Goal: Find specific page/section: Find specific page/section

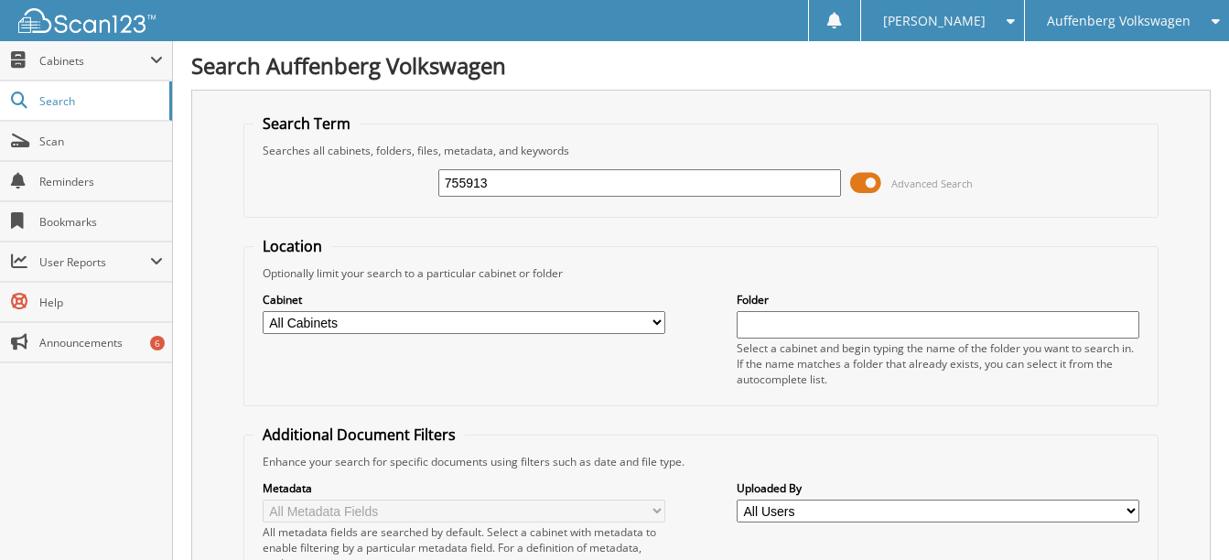
type input "755913"
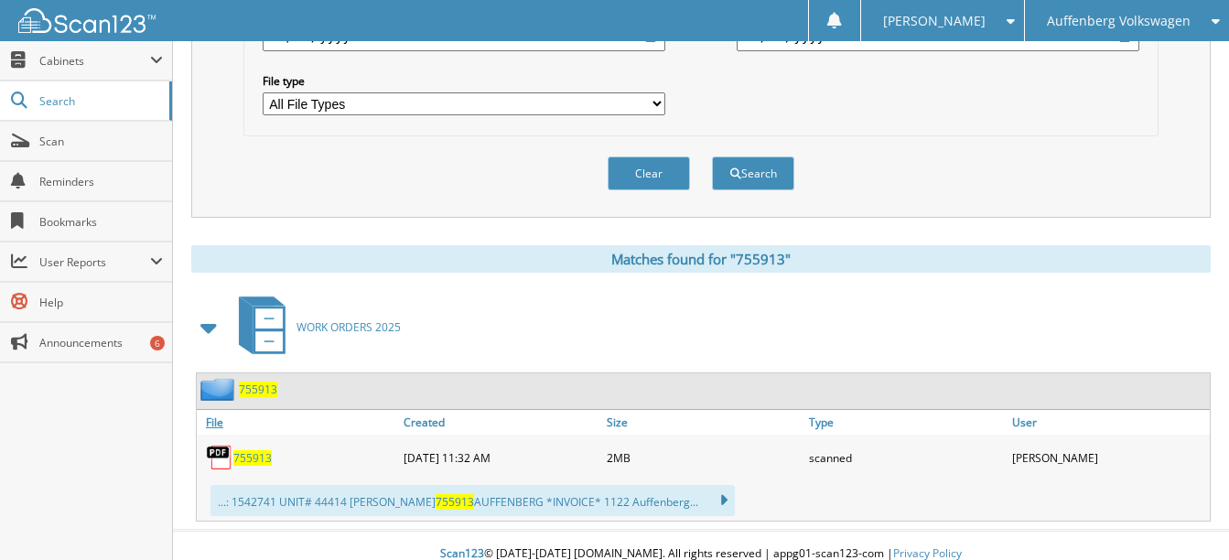
scroll to position [606, 0]
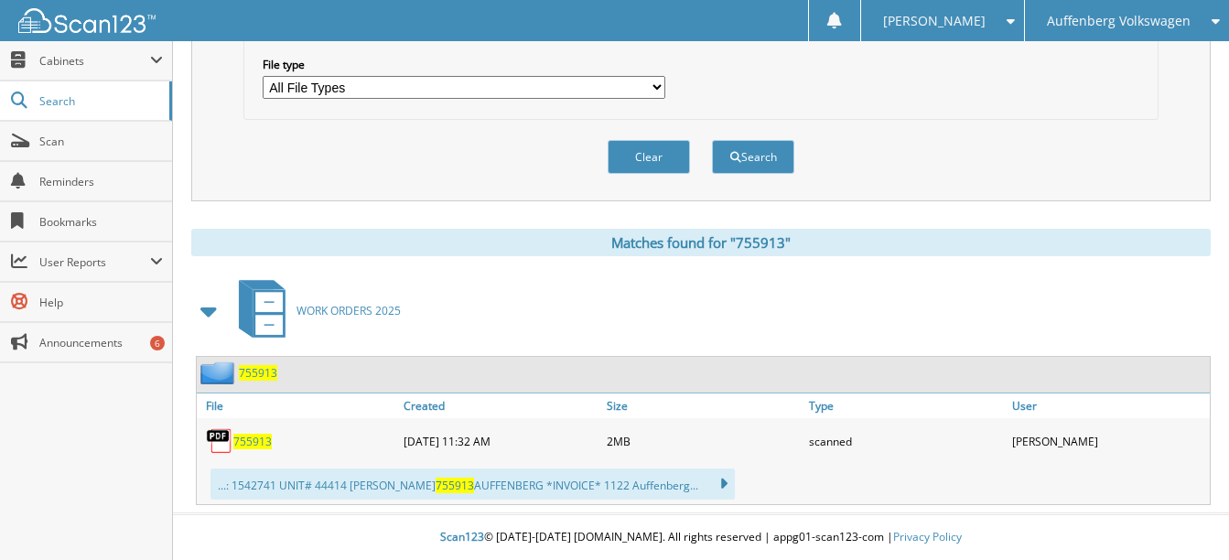
click at [264, 437] on span "755913" at bounding box center [252, 442] width 38 height 16
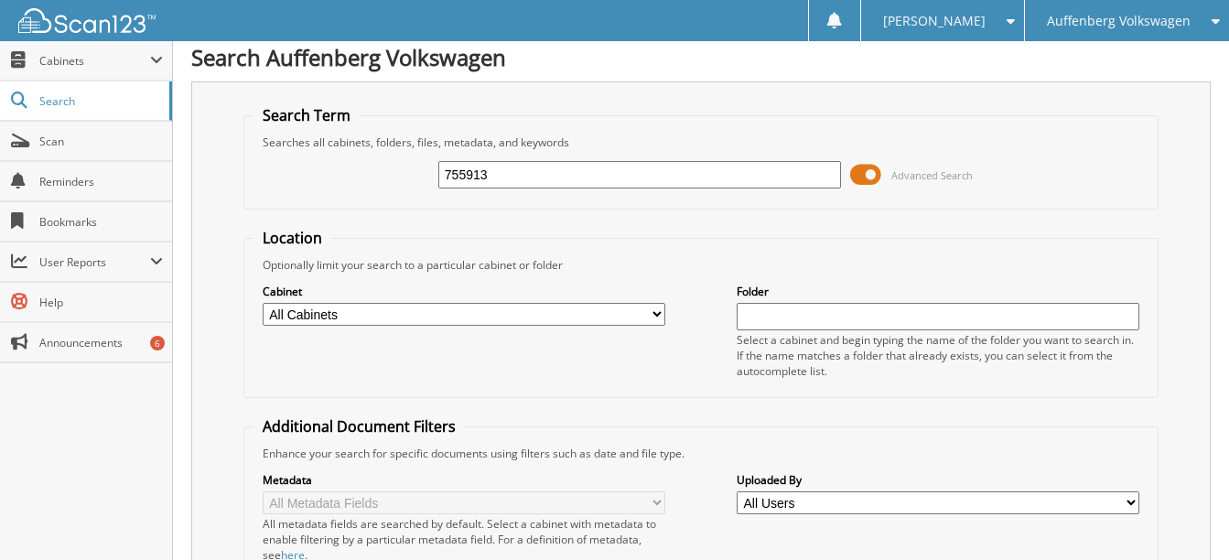
scroll to position [0, 0]
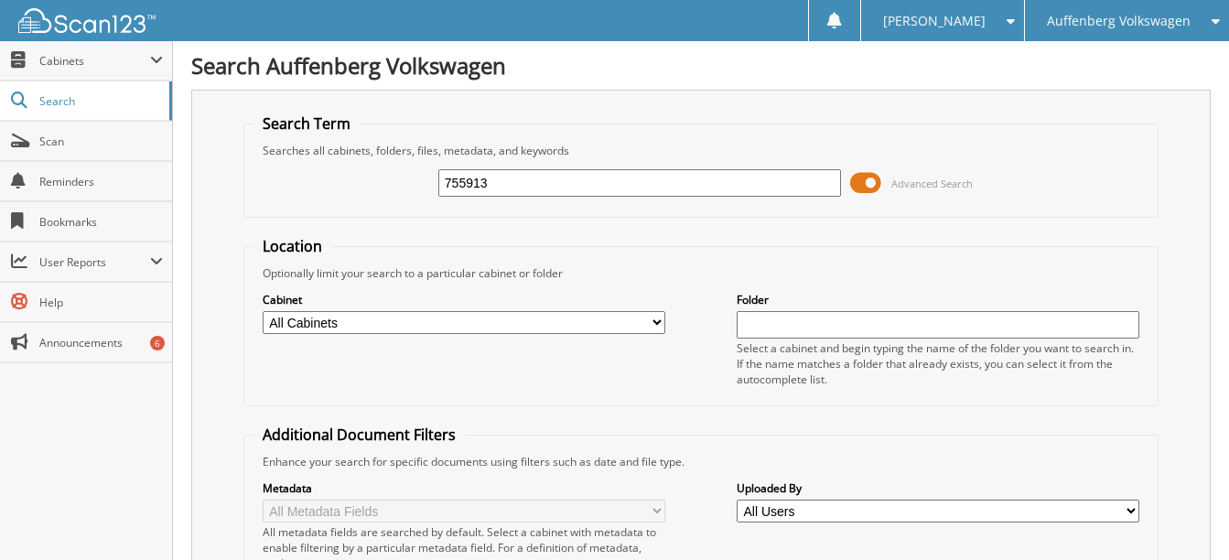
drag, startPoint x: 502, startPoint y: 179, endPoint x: 469, endPoint y: 179, distance: 32.0
click at [469, 179] on input "755913" at bounding box center [639, 182] width 403 height 27
type input "755736"
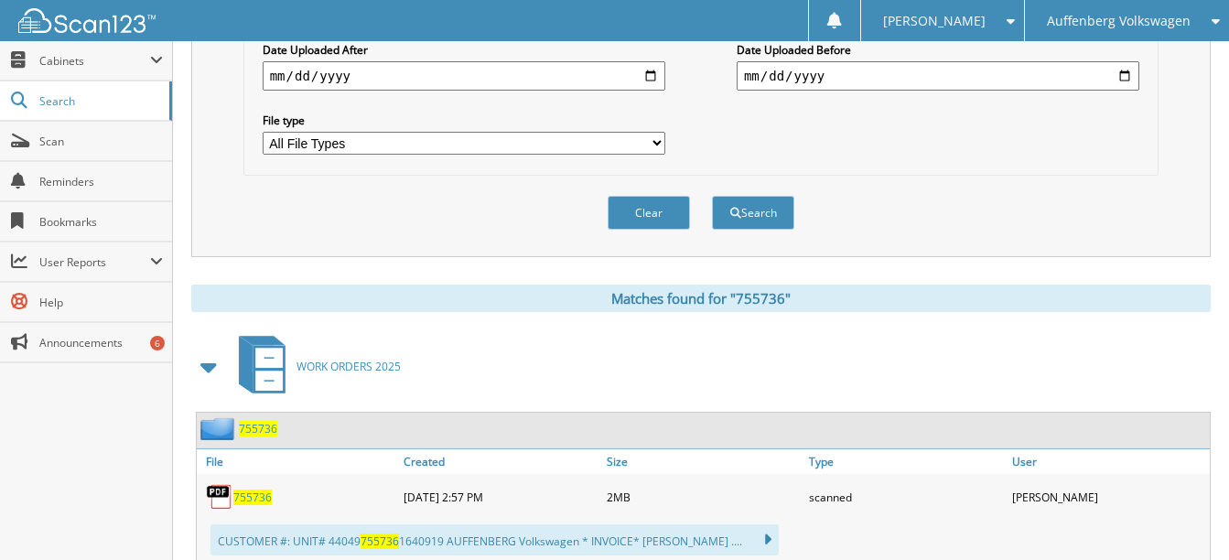
scroll to position [641, 0]
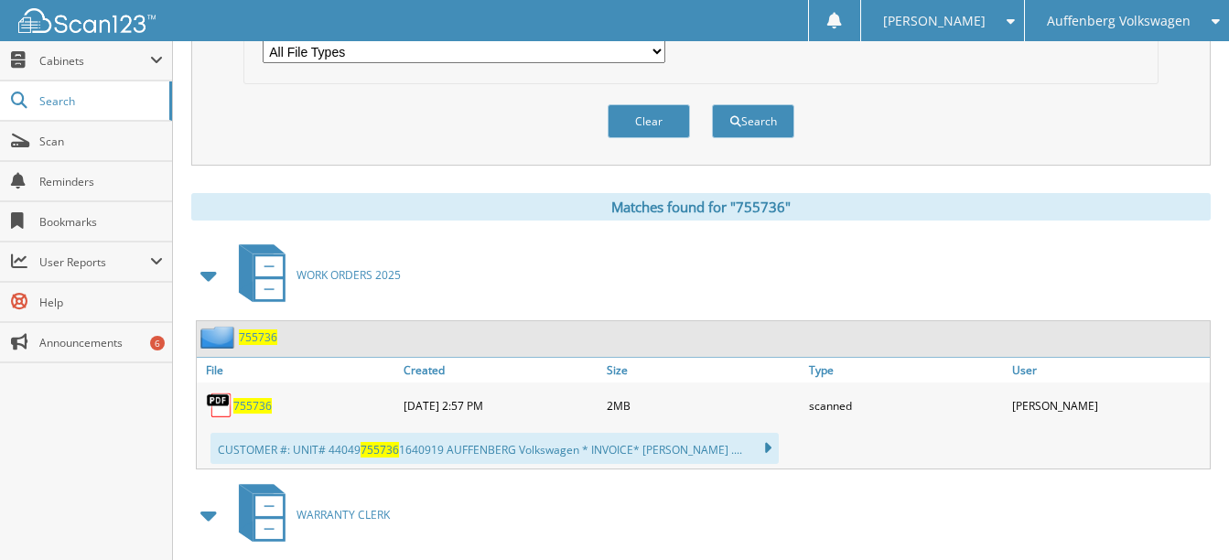
click at [261, 399] on span "755736" at bounding box center [252, 406] width 38 height 16
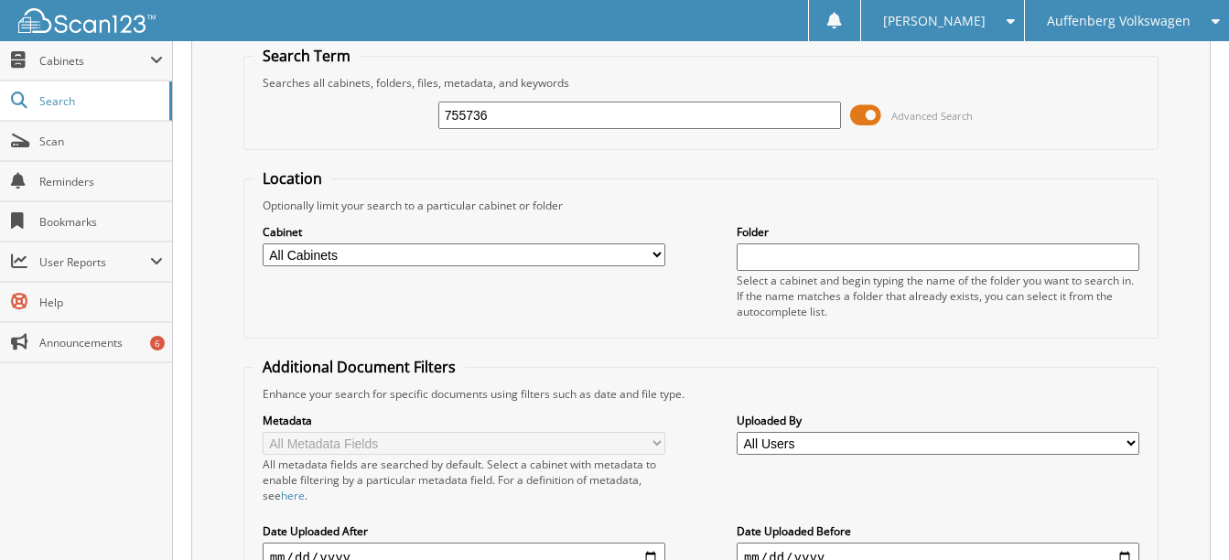
scroll to position [0, 0]
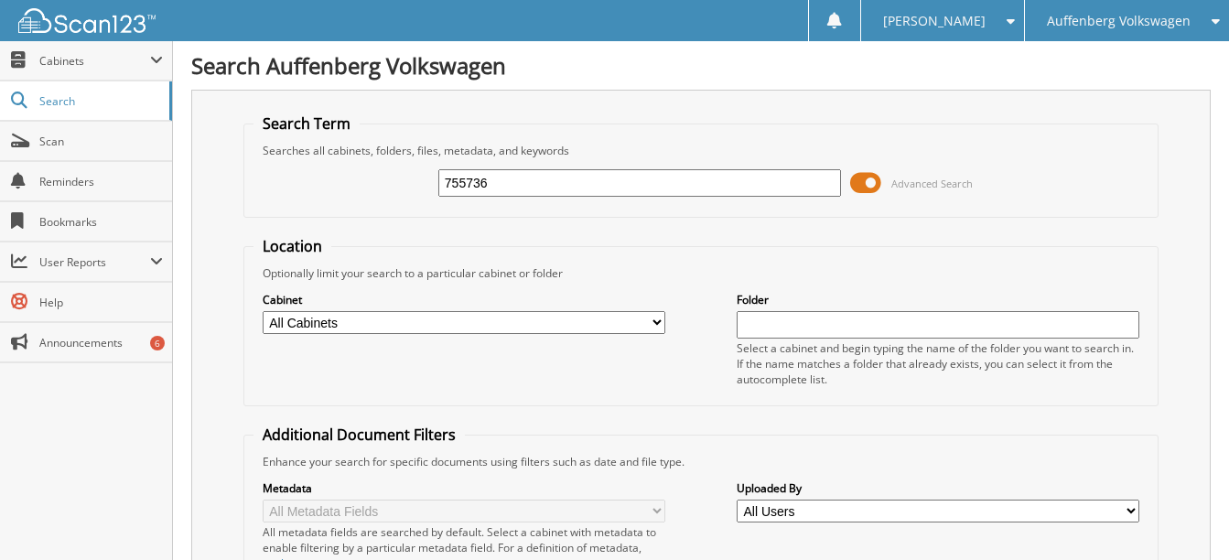
drag, startPoint x: 493, startPoint y: 171, endPoint x: 385, endPoint y: 164, distance: 108.2
click at [398, 175] on div "755736 Advanced Search" at bounding box center [702, 182] width 896 height 49
type input "754911"
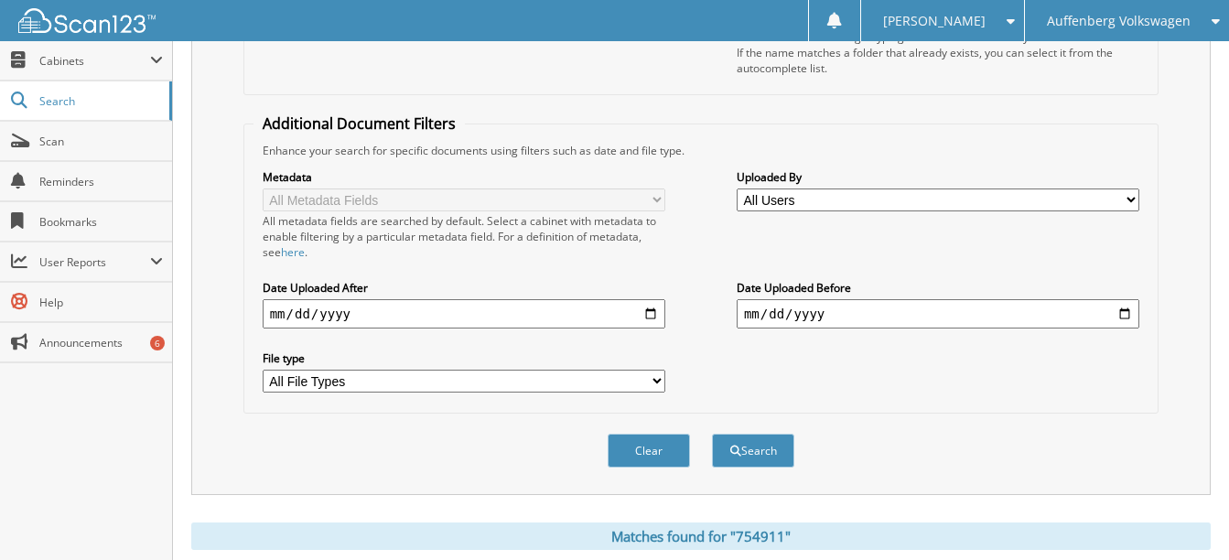
scroll to position [549, 0]
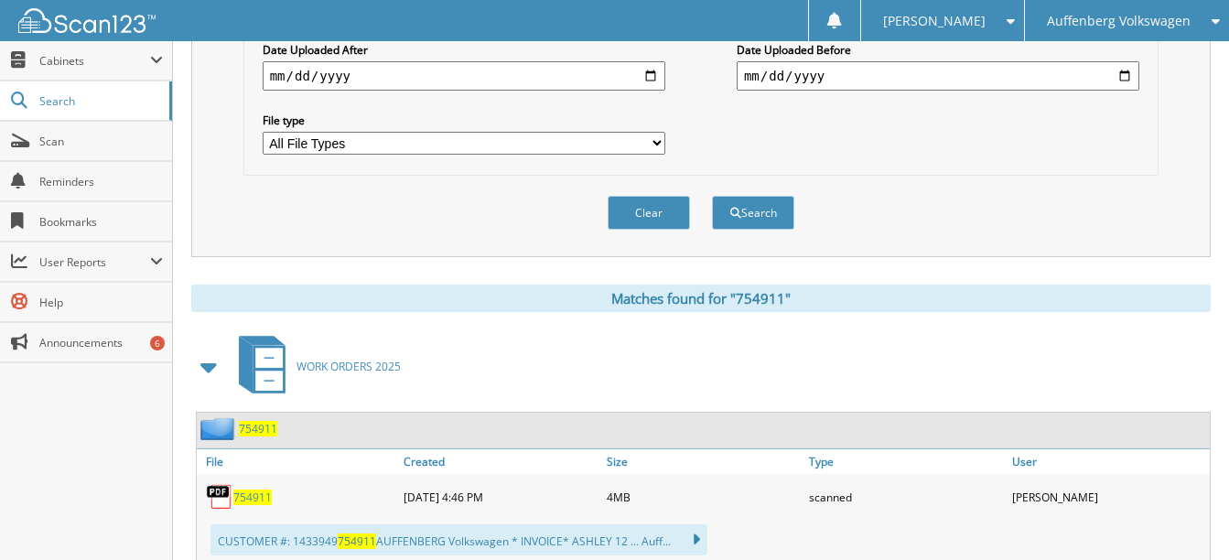
click at [261, 491] on span "754911" at bounding box center [252, 498] width 38 height 16
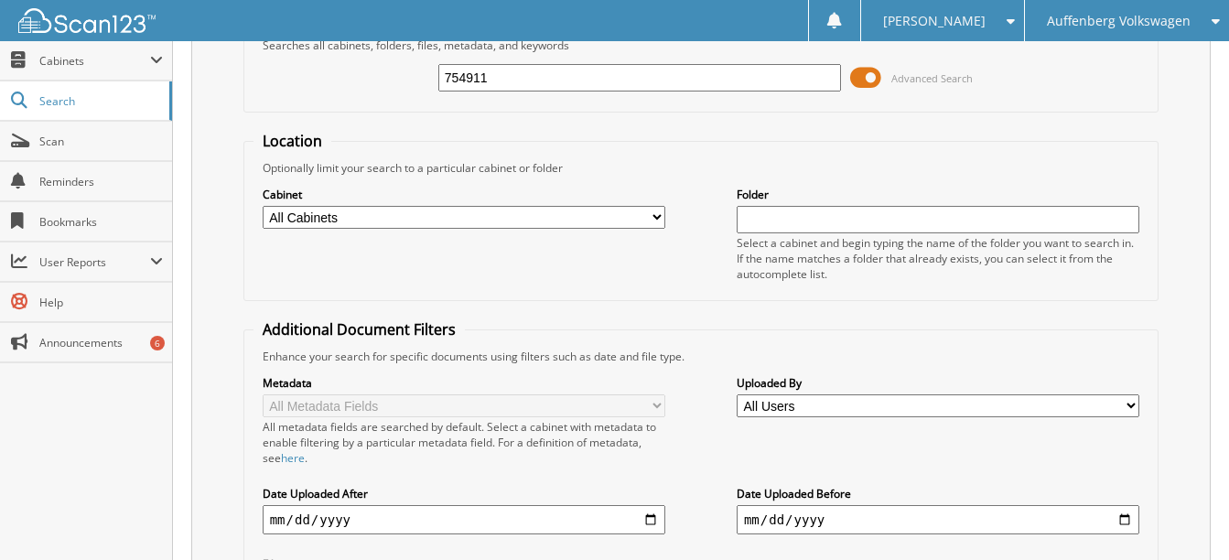
scroll to position [0, 0]
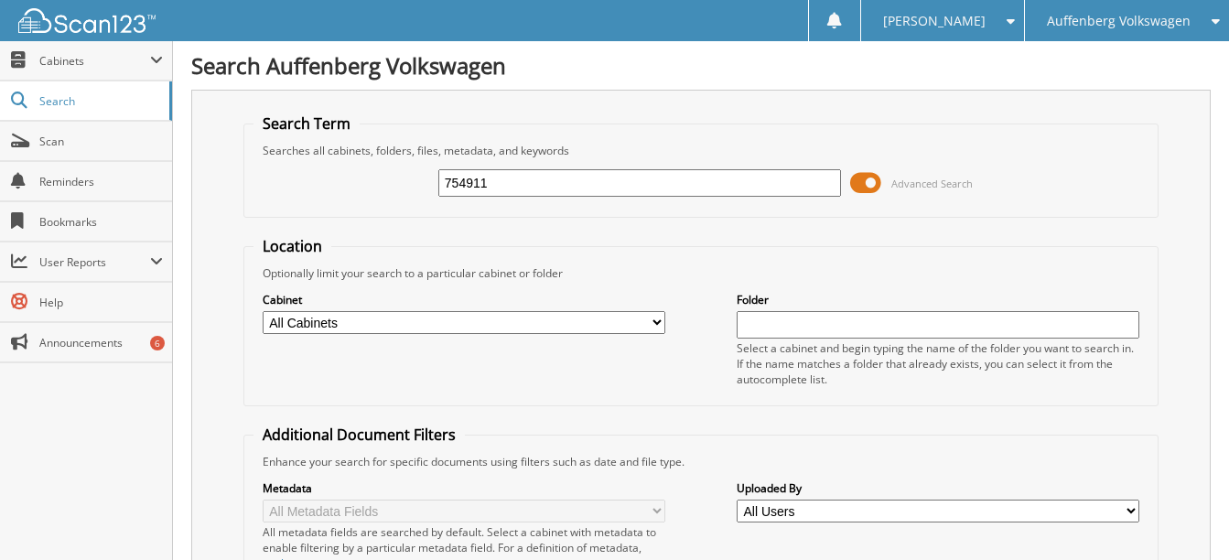
drag, startPoint x: 498, startPoint y: 178, endPoint x: 638, endPoint y: 184, distance: 140.2
click at [460, 181] on input "754911" at bounding box center [639, 182] width 403 height 27
type input "755792"
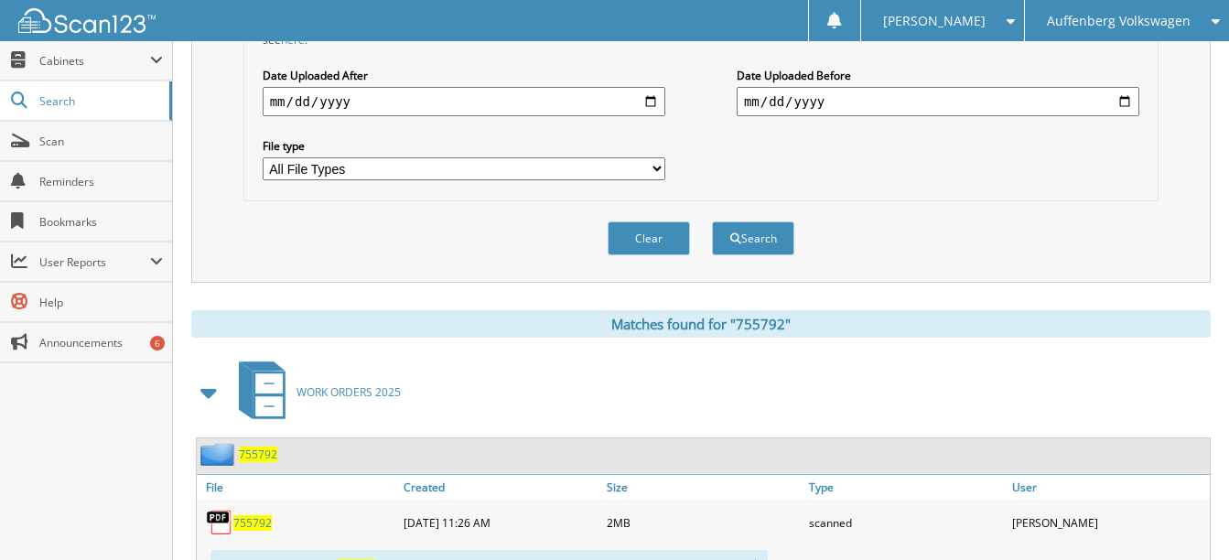
scroll to position [549, 0]
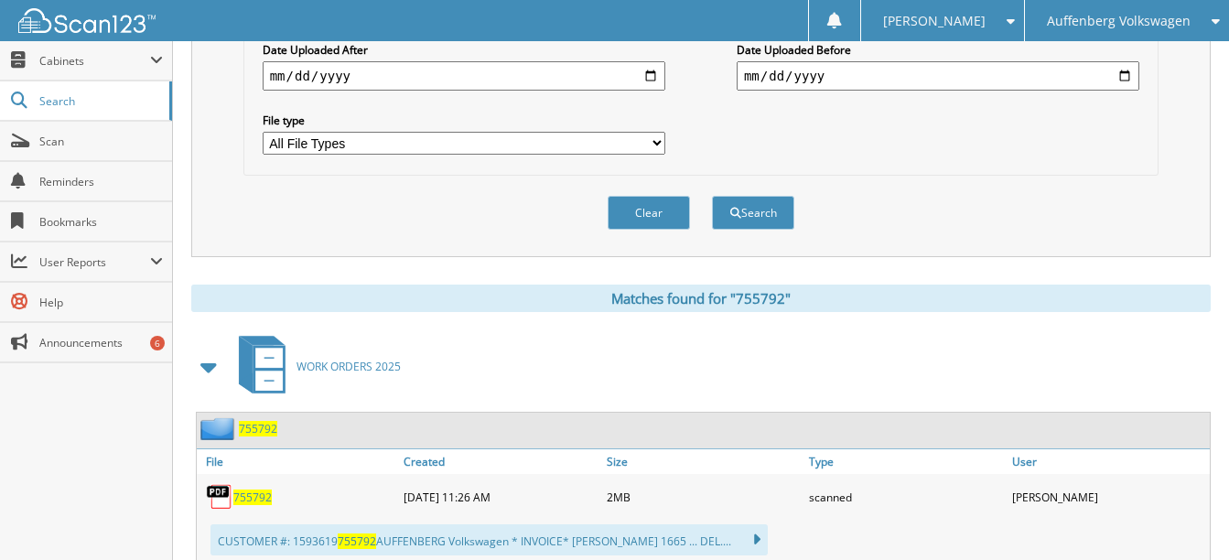
click at [259, 497] on span "755792" at bounding box center [252, 498] width 38 height 16
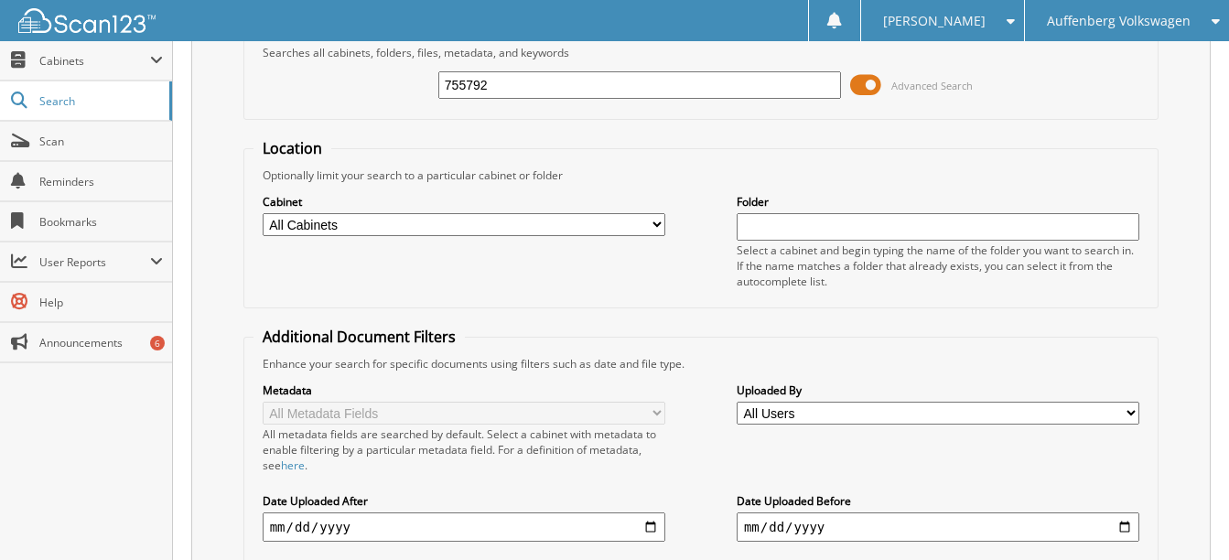
scroll to position [0, 0]
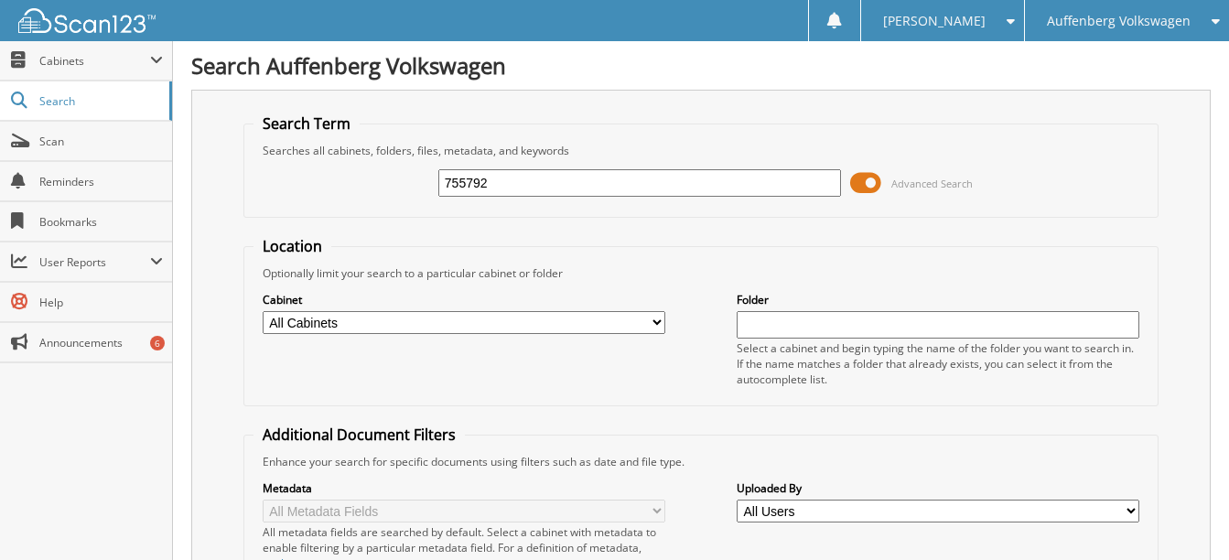
drag, startPoint x: 509, startPoint y: 177, endPoint x: 352, endPoint y: 151, distance: 158.6
click at [388, 175] on div "755792 Advanced Search" at bounding box center [702, 182] width 896 height 49
type input "756051"
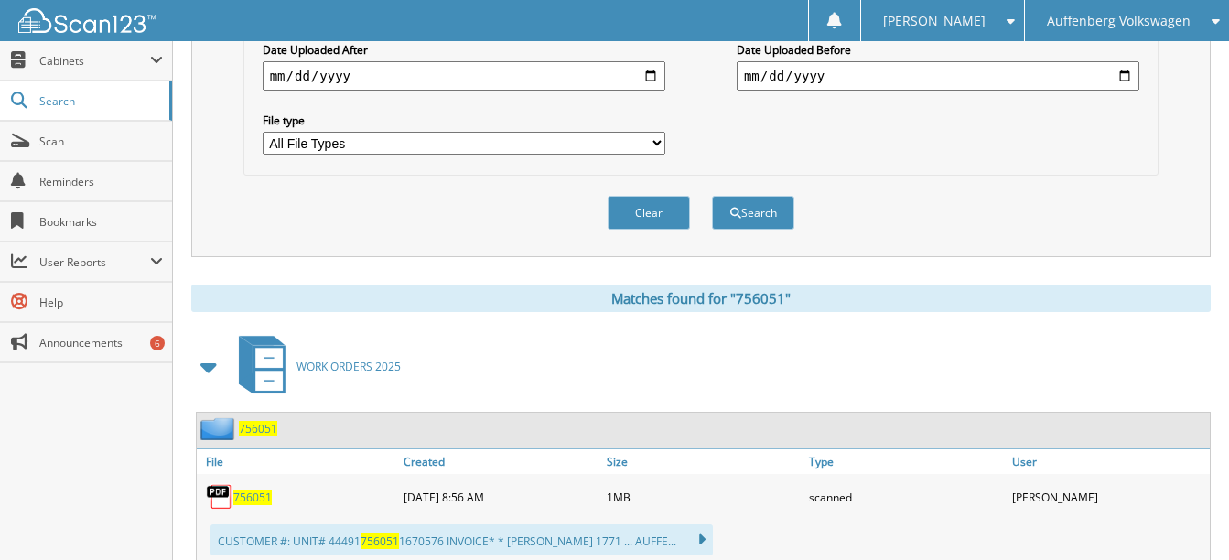
click at [244, 503] on span "756051" at bounding box center [252, 498] width 38 height 16
click at [1140, 38] on div "Auffenberg Volkswagen" at bounding box center [1127, 20] width 186 height 41
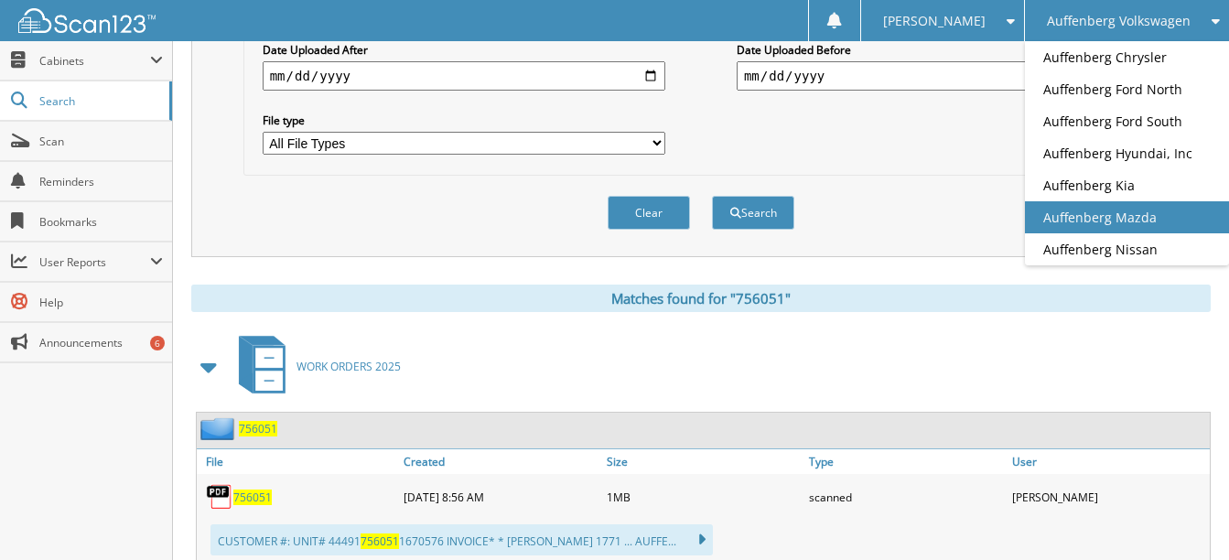
click at [1125, 223] on link "Auffenberg Mazda" at bounding box center [1127, 217] width 204 height 32
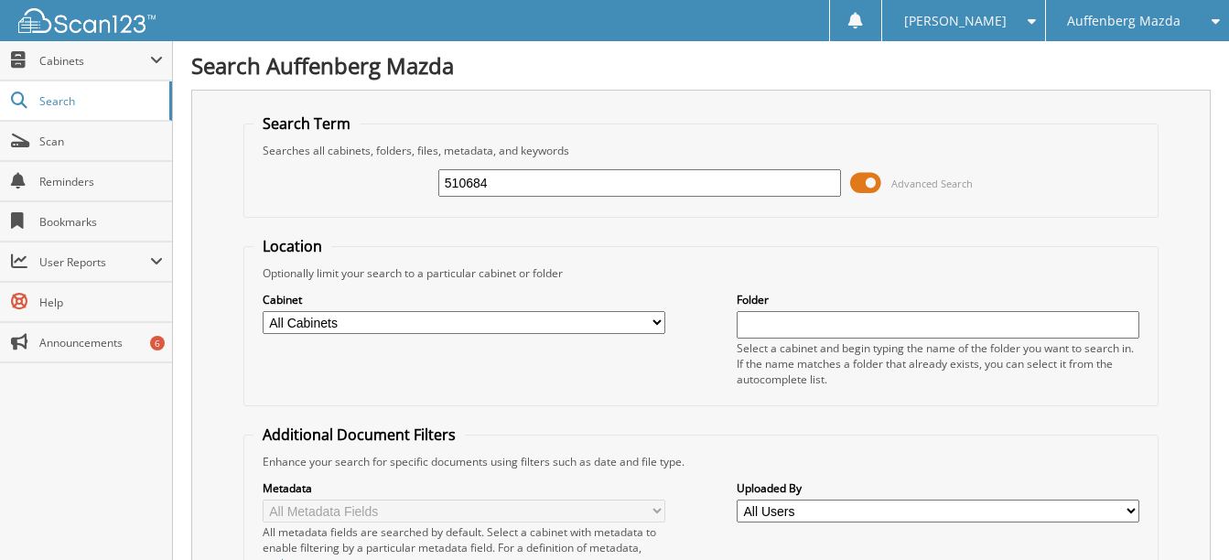
type input "510684"
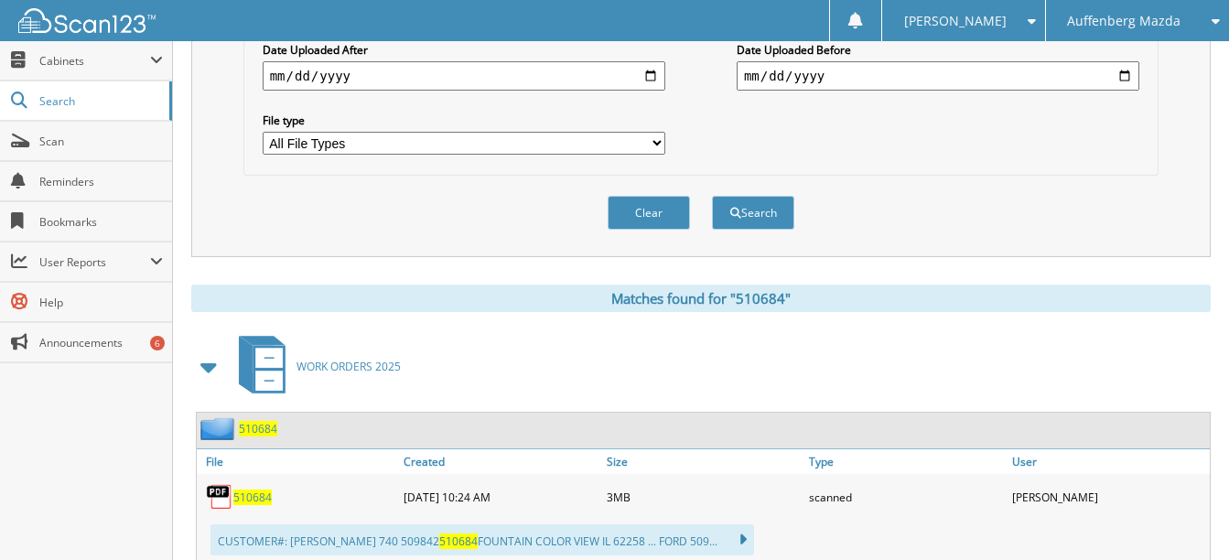
scroll to position [732, 0]
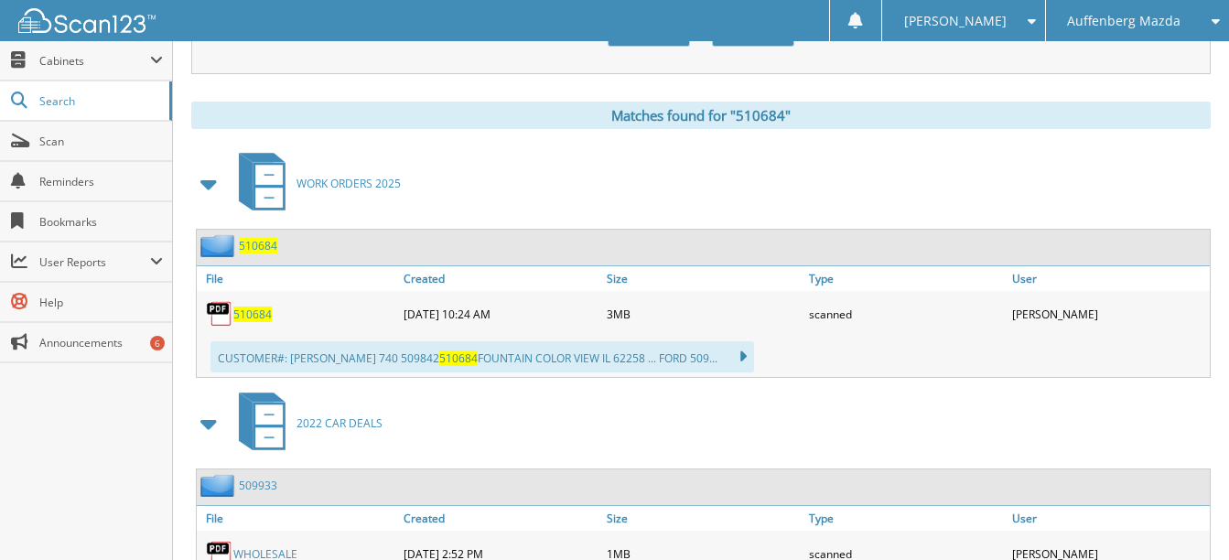
click at [239, 305] on div "510684" at bounding box center [298, 314] width 202 height 37
click at [255, 320] on span "510684" at bounding box center [252, 315] width 38 height 16
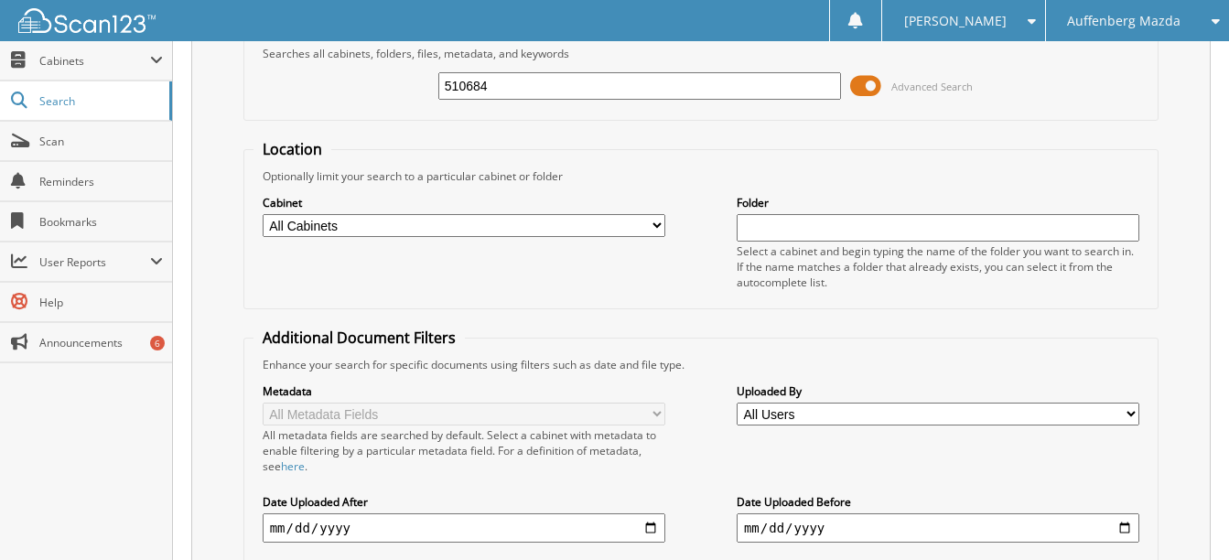
scroll to position [0, 0]
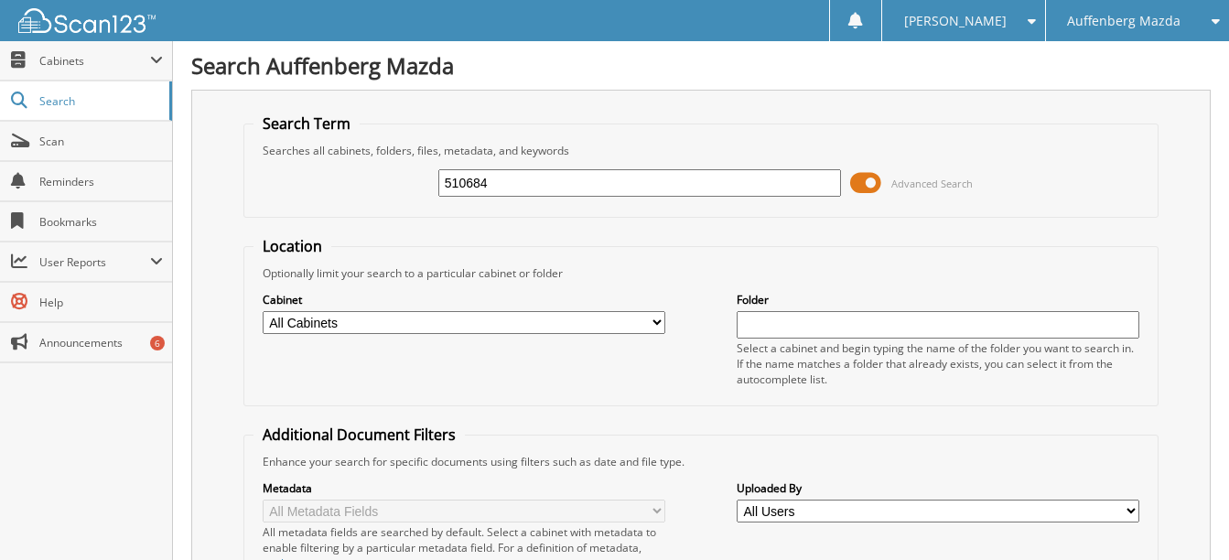
drag, startPoint x: 525, startPoint y: 189, endPoint x: 324, endPoint y: 135, distance: 208.2
click at [370, 171] on div "510684 Advanced Search" at bounding box center [702, 182] width 896 height 49
type input "508939"
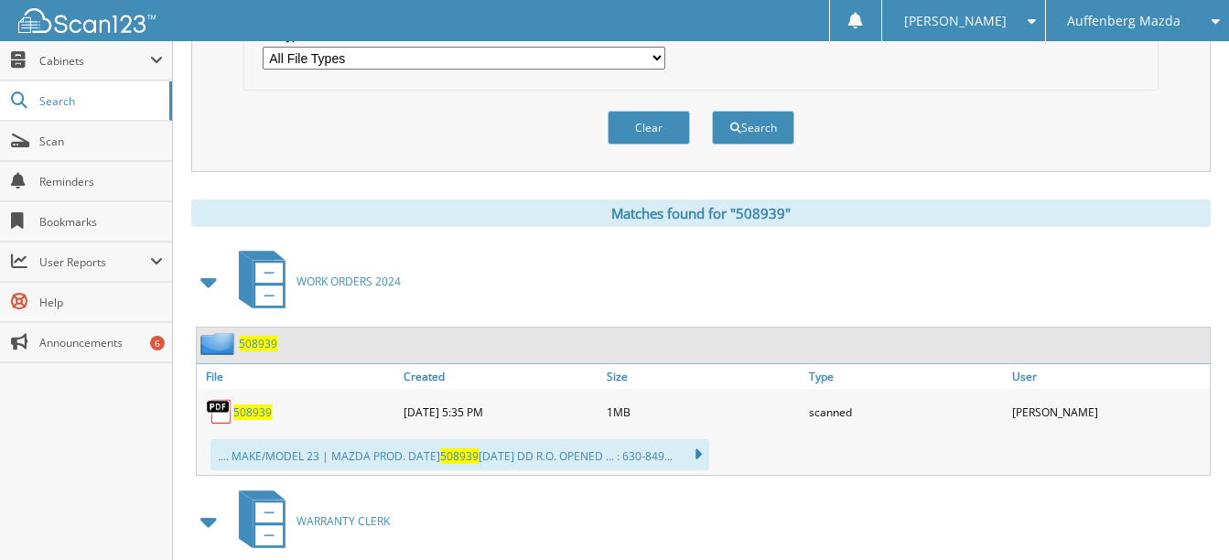
scroll to position [641, 0]
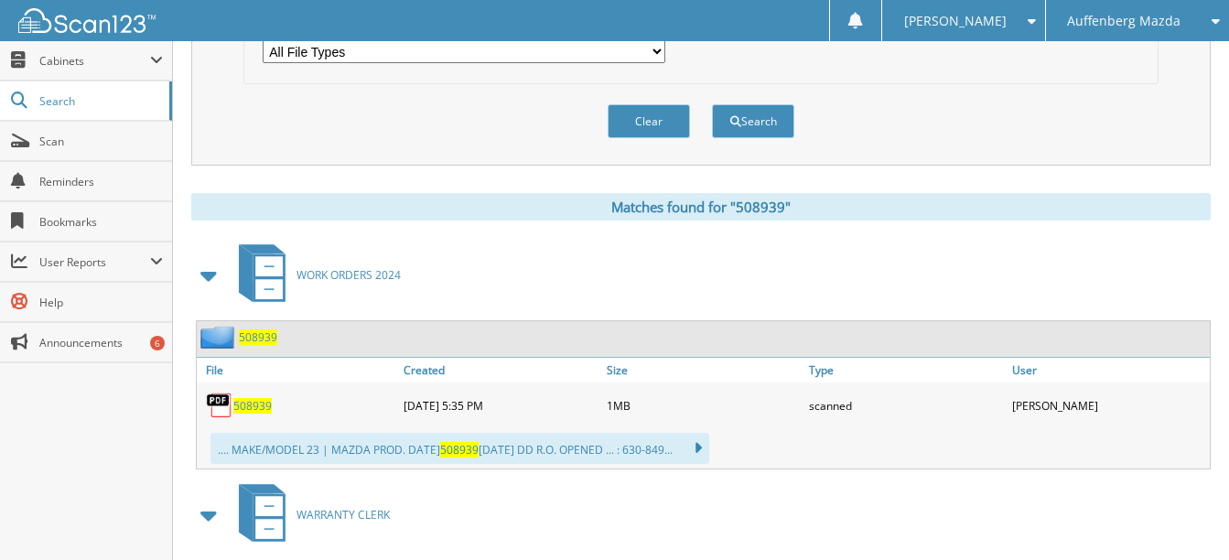
click at [261, 404] on span "508939" at bounding box center [252, 406] width 38 height 16
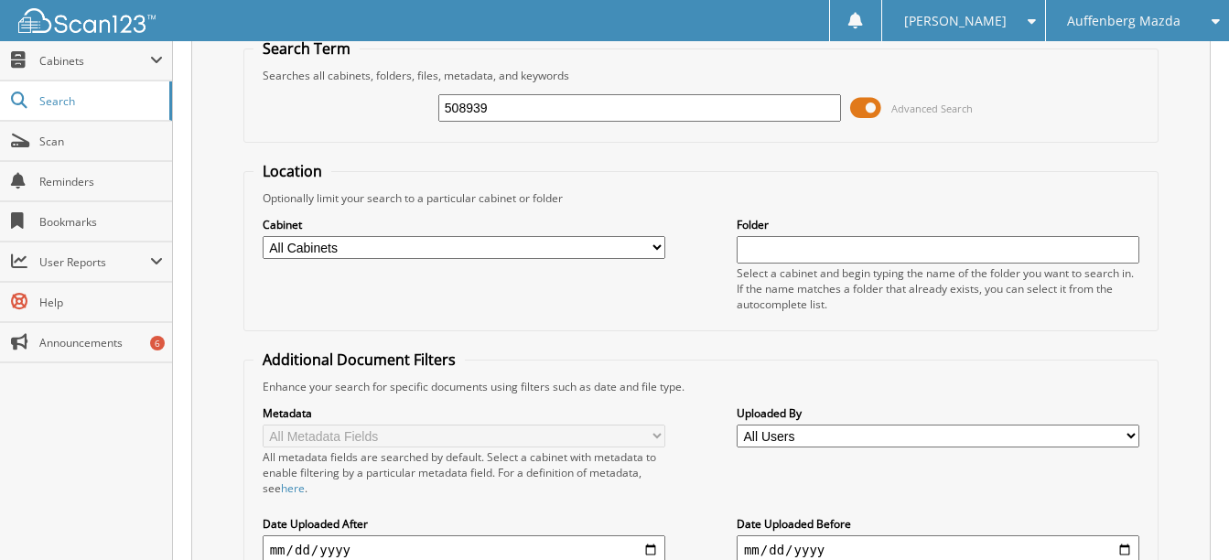
scroll to position [0, 0]
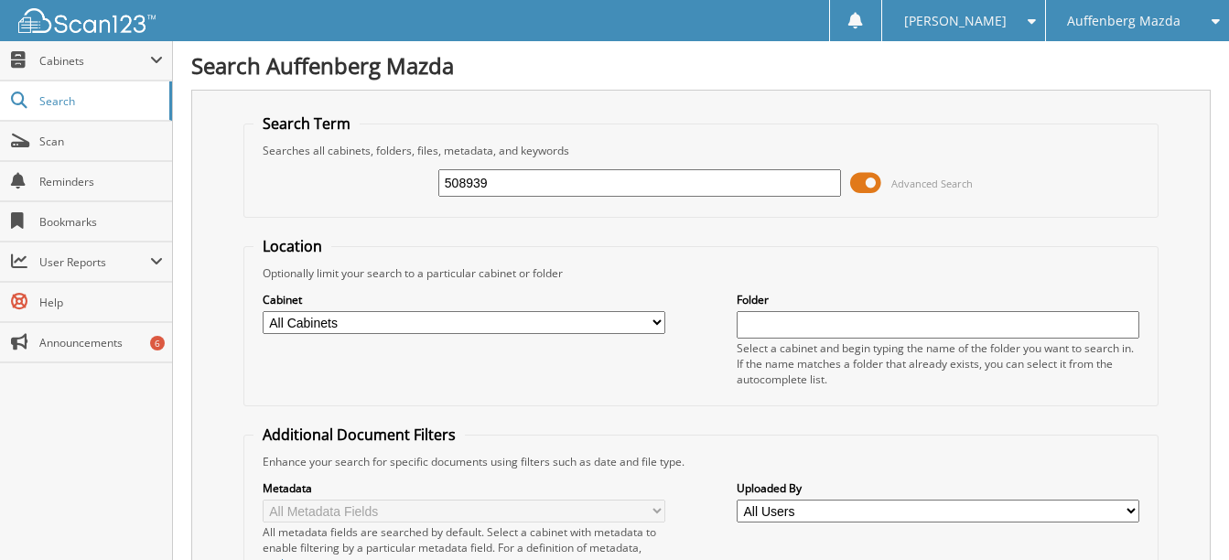
drag, startPoint x: 446, startPoint y: 189, endPoint x: 410, endPoint y: 179, distance: 36.8
click at [410, 179] on div "508939 Advanced Search" at bounding box center [702, 182] width 896 height 49
type input "511110"
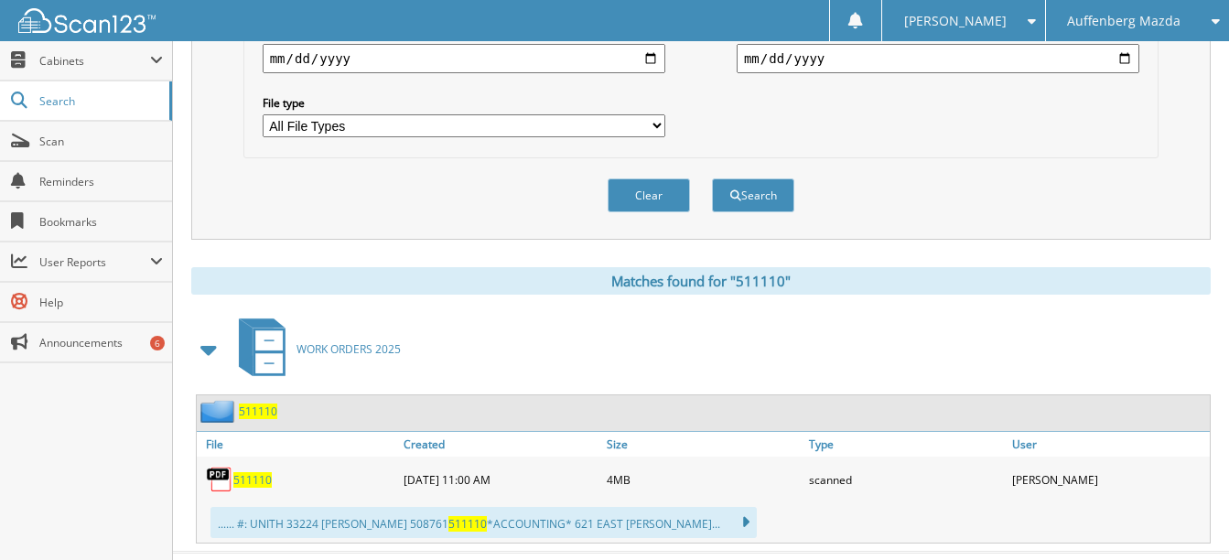
scroll to position [606, 0]
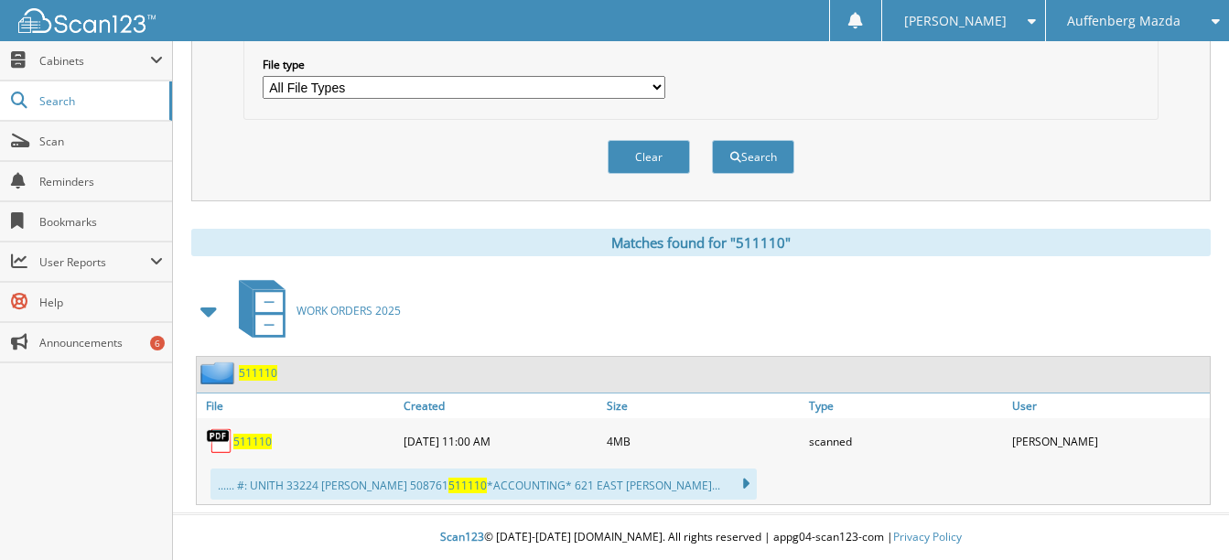
click at [251, 439] on span "511110" at bounding box center [252, 442] width 38 height 16
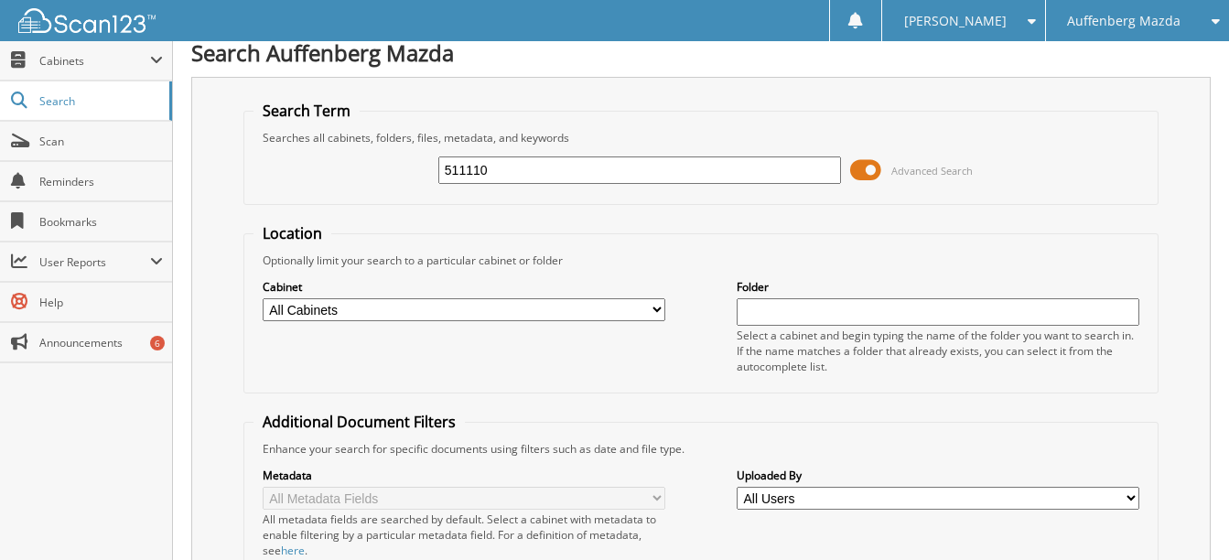
scroll to position [0, 0]
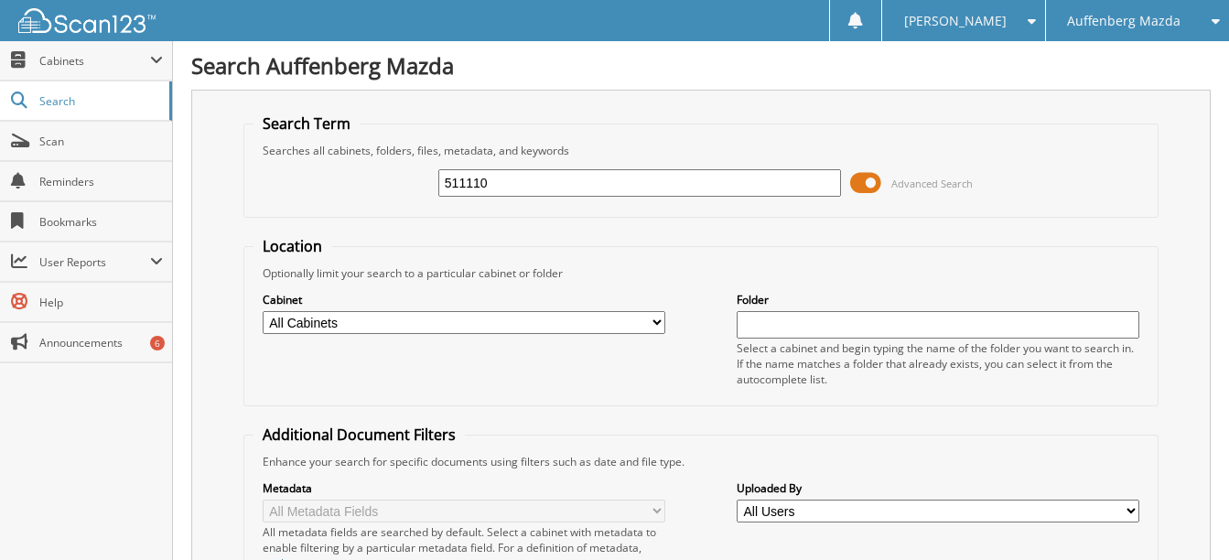
drag, startPoint x: 539, startPoint y: 189, endPoint x: 405, endPoint y: 187, distance: 134.5
click at [405, 187] on div "511110 Advanced Search" at bounding box center [702, 182] width 896 height 49
type input "510744"
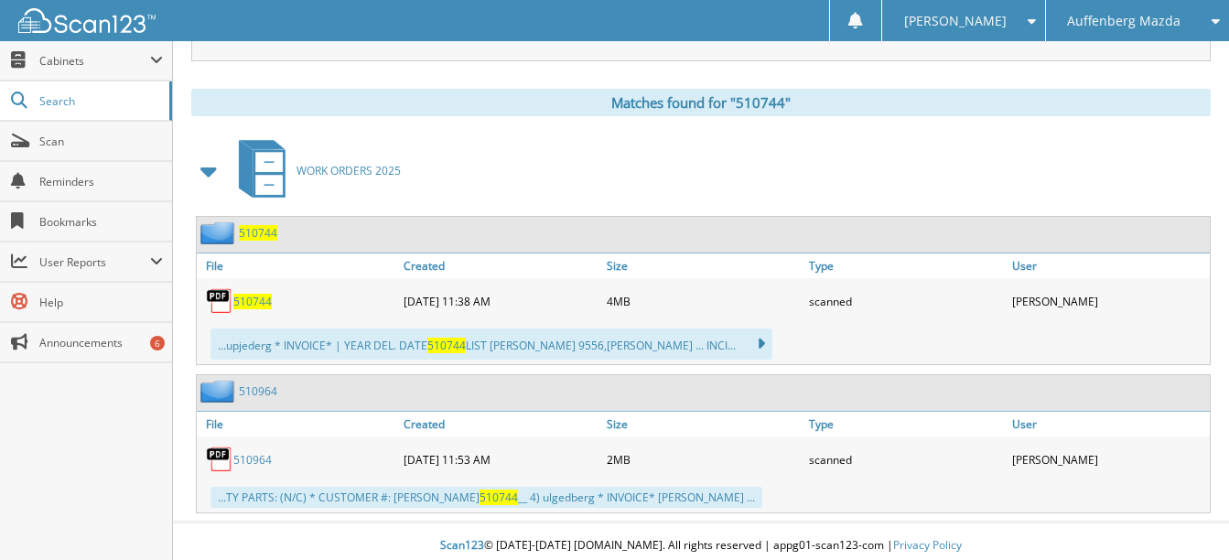
scroll to position [754, 0]
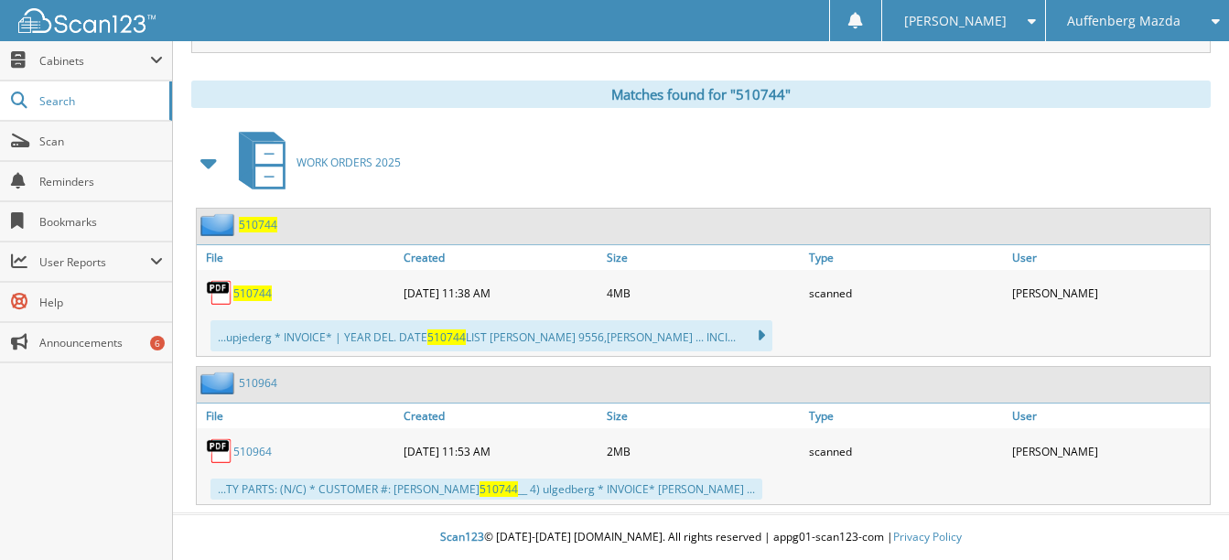
click at [253, 288] on span "510744" at bounding box center [252, 294] width 38 height 16
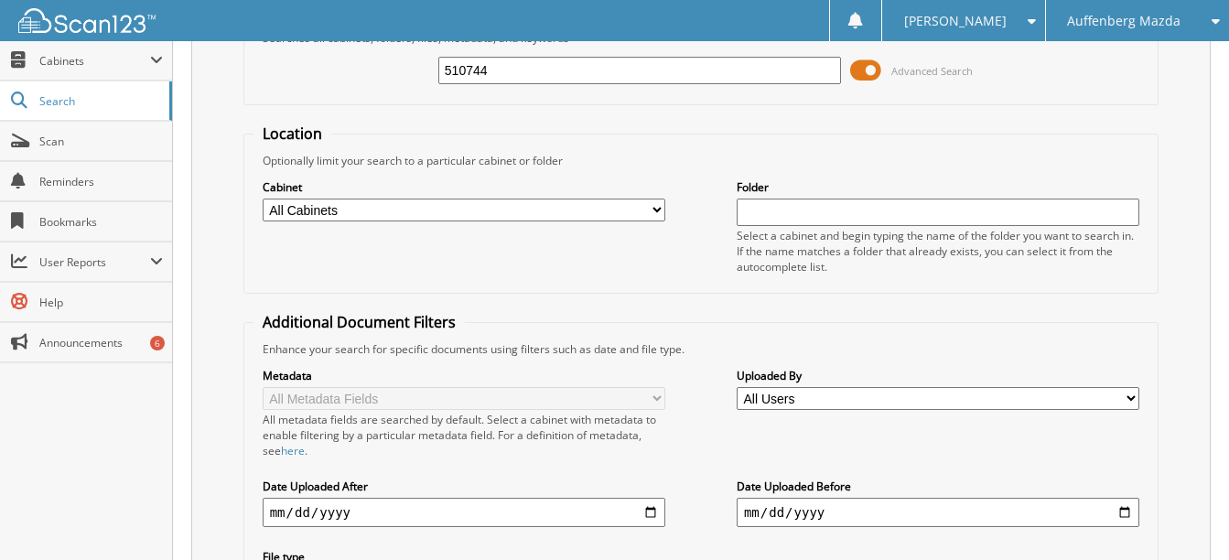
scroll to position [0, 0]
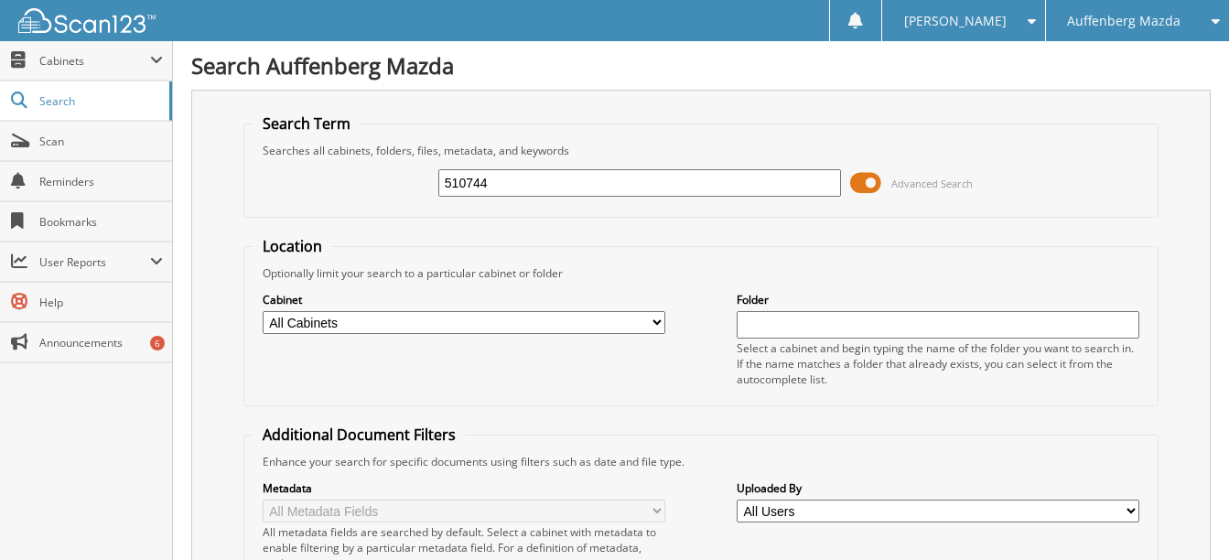
drag, startPoint x: 504, startPoint y: 178, endPoint x: 411, endPoint y: 181, distance: 93.4
click at [411, 181] on div "510744 Advanced Search" at bounding box center [702, 182] width 896 height 49
type input "509967"
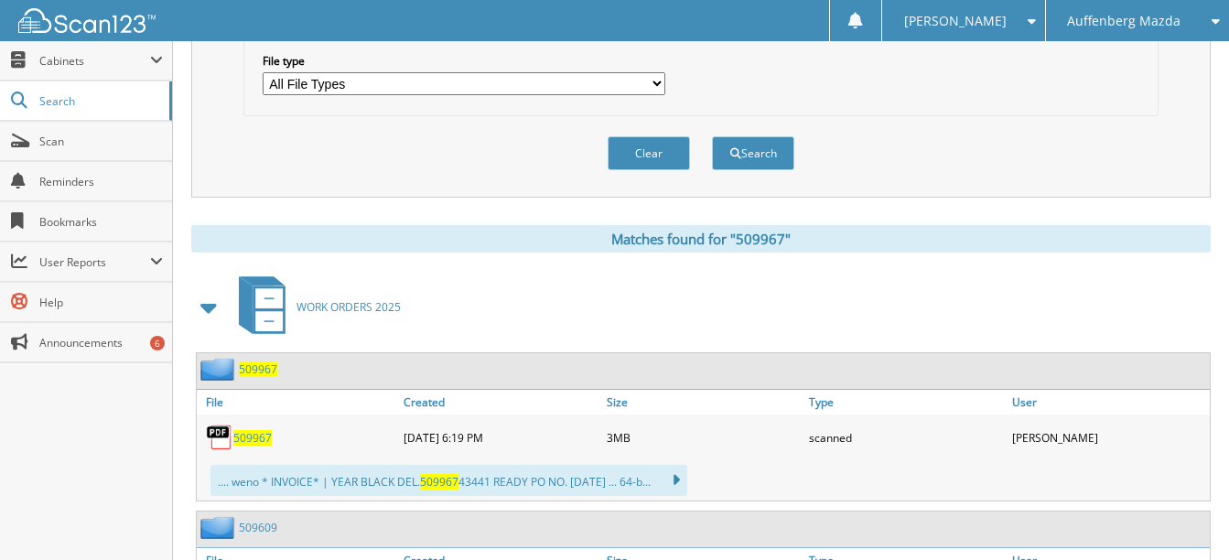
scroll to position [641, 0]
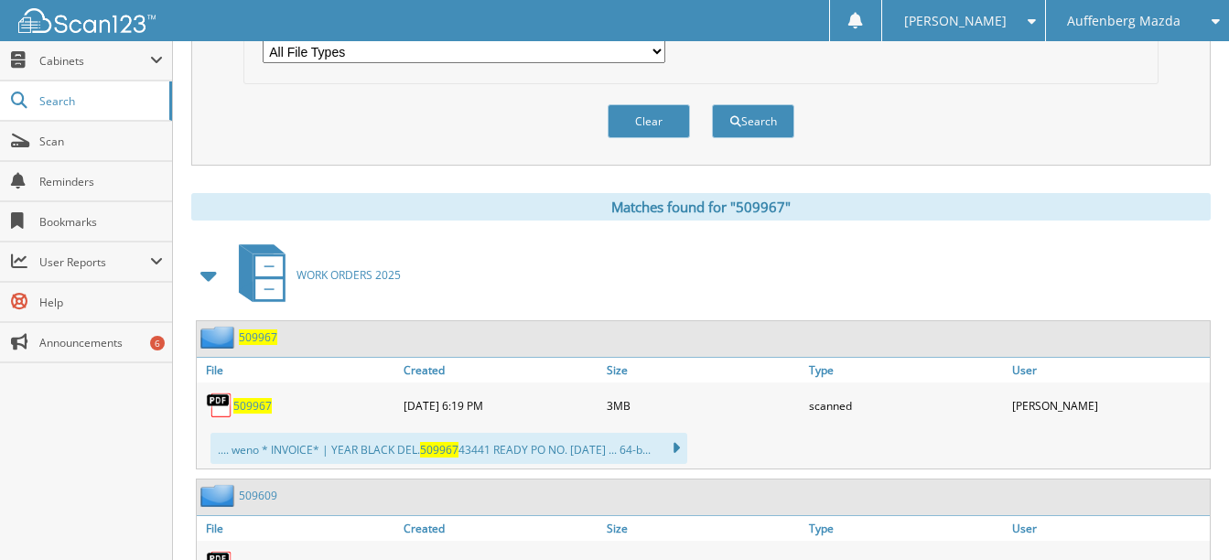
click at [243, 410] on span "509967" at bounding box center [252, 406] width 38 height 16
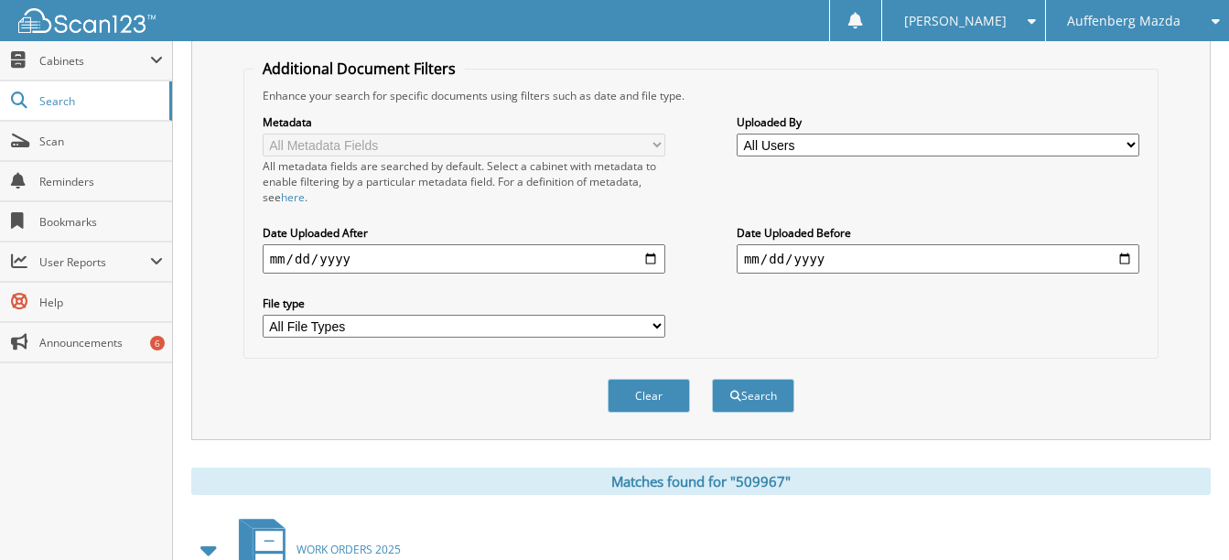
scroll to position [0, 0]
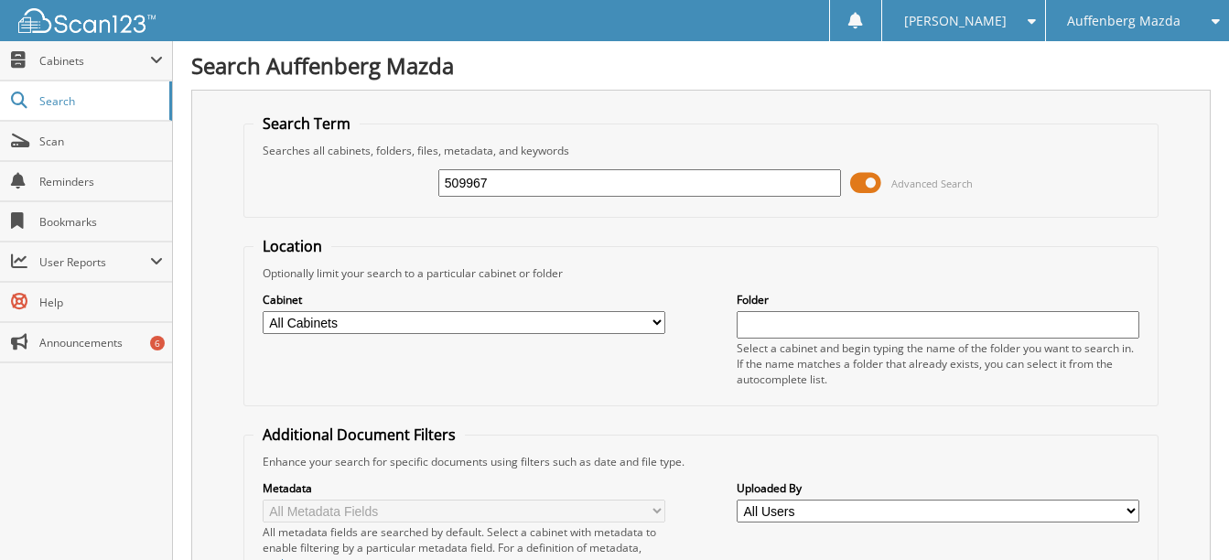
drag, startPoint x: 503, startPoint y: 183, endPoint x: 400, endPoint y: 183, distance: 103.4
click at [400, 183] on div "509967 Advanced Search" at bounding box center [702, 182] width 896 height 49
type input "511000"
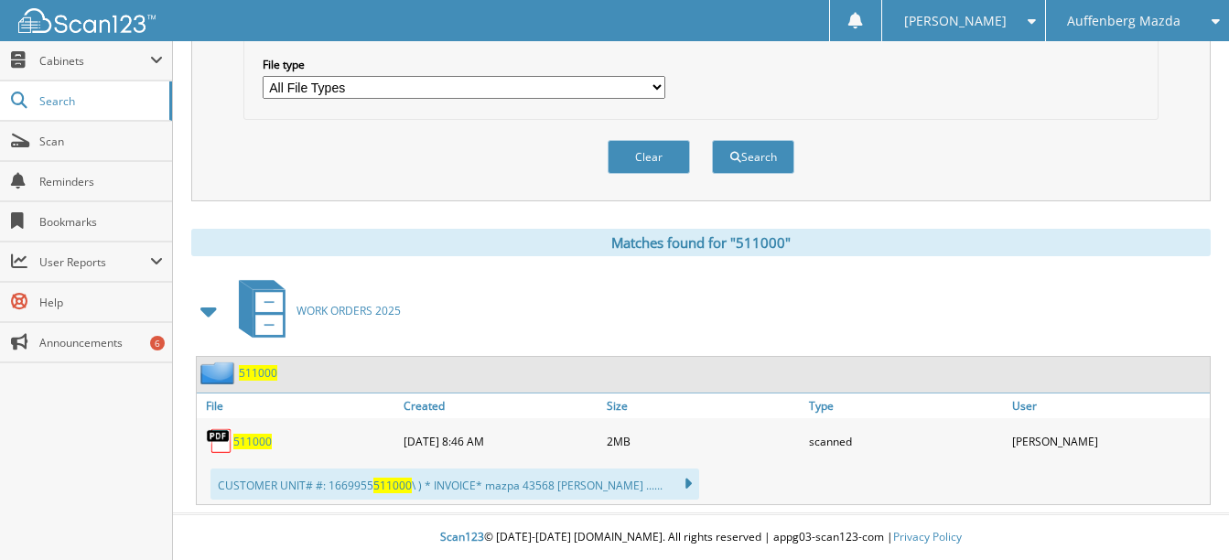
scroll to position [606, 0]
click at [257, 446] on span "511000" at bounding box center [252, 442] width 38 height 16
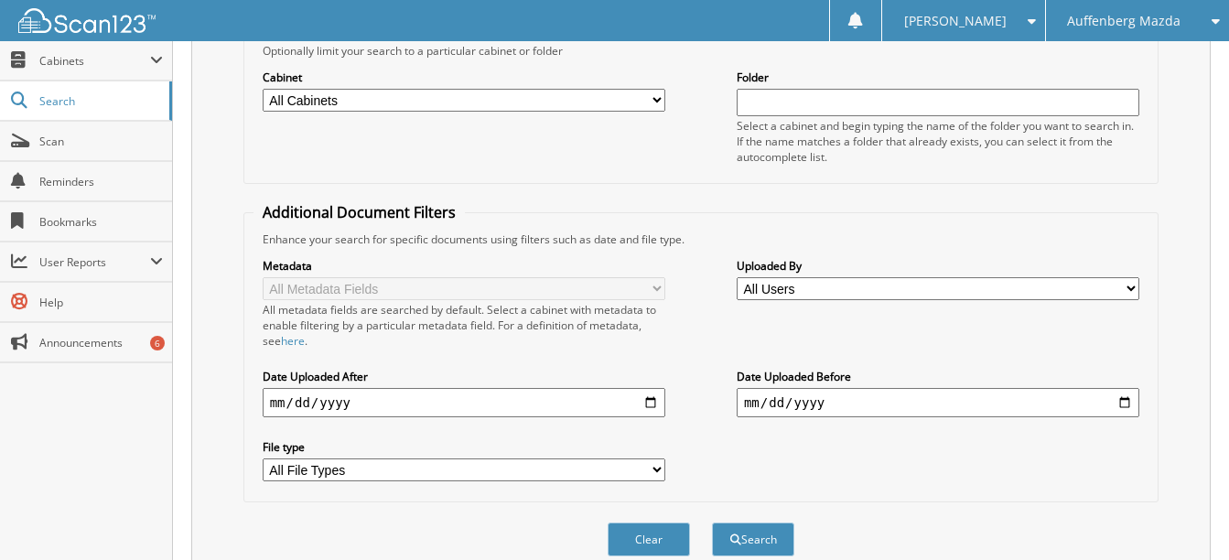
scroll to position [57, 0]
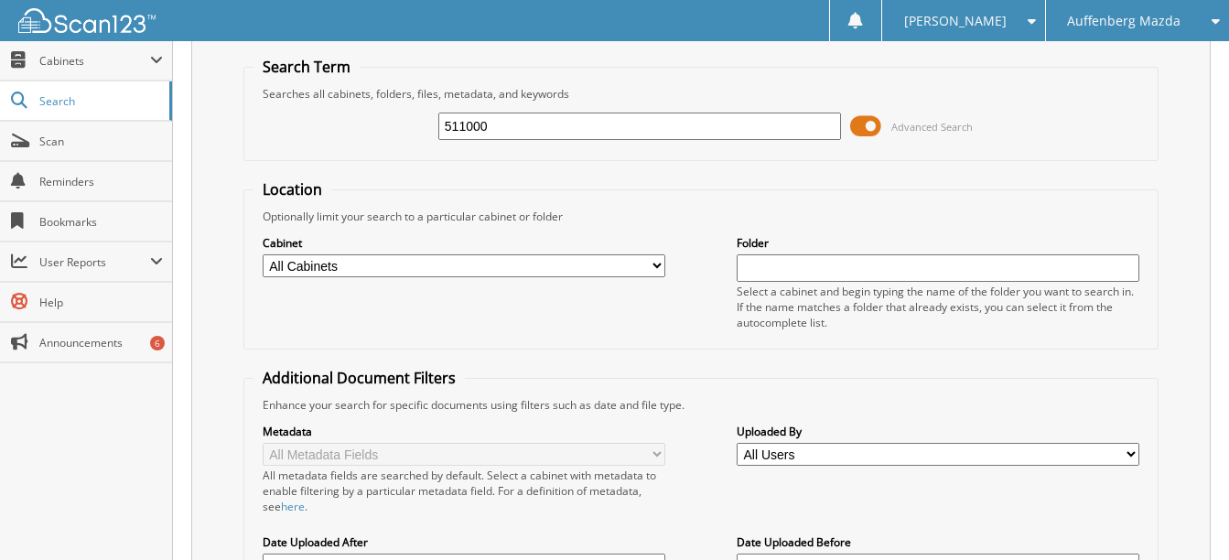
drag, startPoint x: 473, startPoint y: 125, endPoint x: 425, endPoint y: 122, distance: 48.6
click at [425, 122] on div "511000 Advanced Search" at bounding box center [702, 126] width 896 height 49
type input "507126"
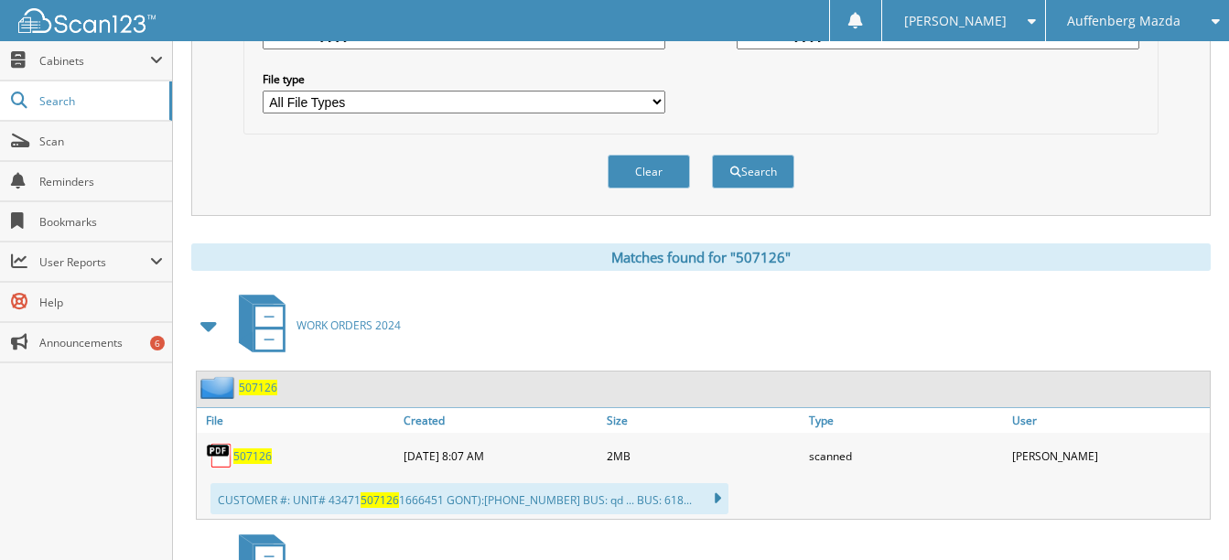
scroll to position [824, 0]
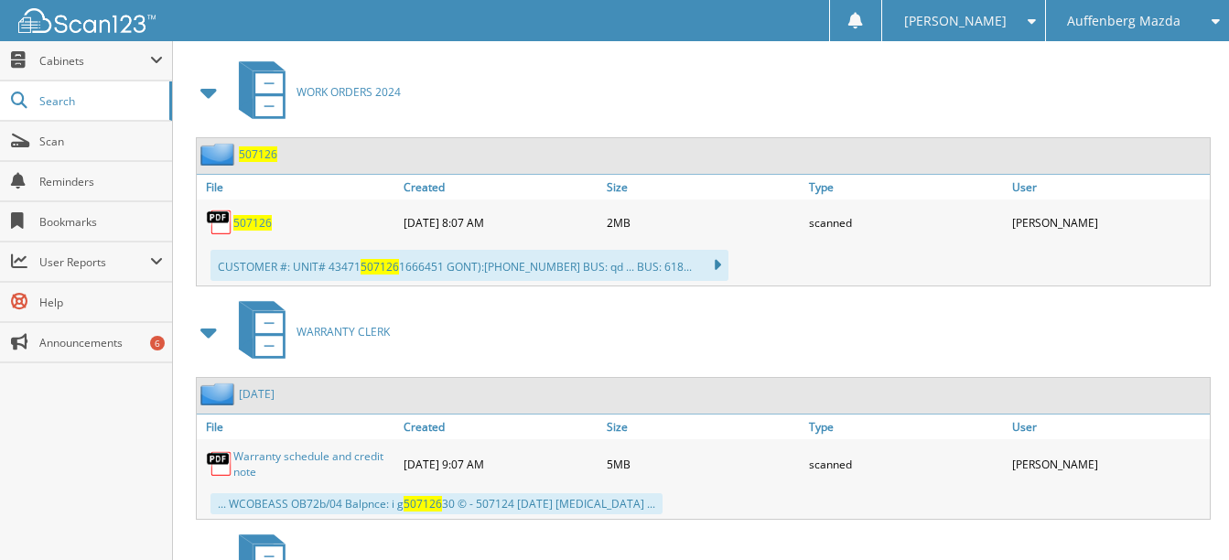
click at [257, 226] on span "507126" at bounding box center [252, 223] width 38 height 16
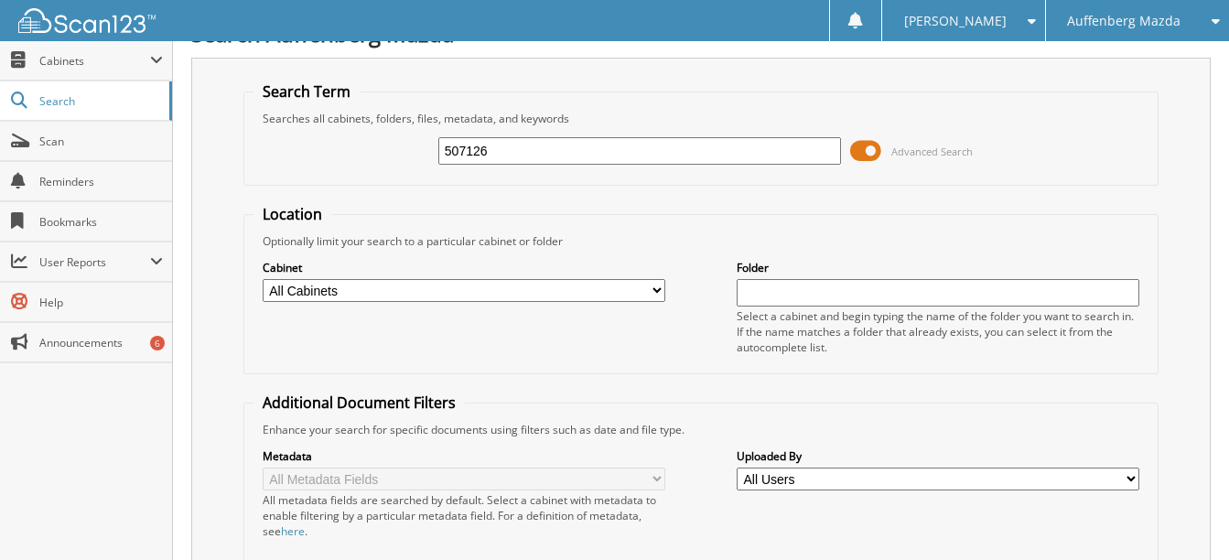
scroll to position [0, 0]
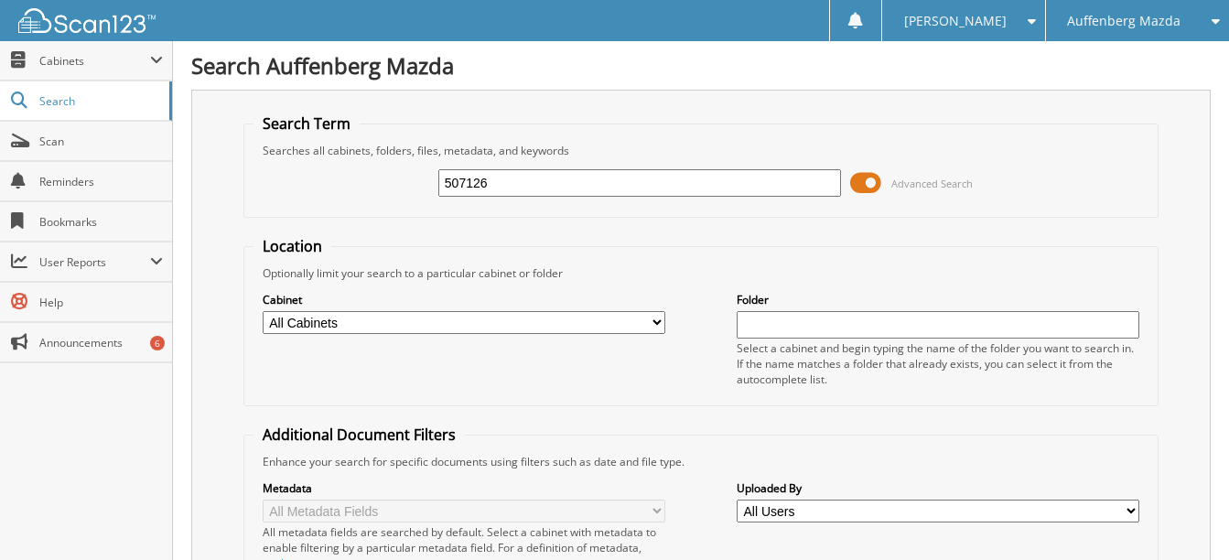
drag, startPoint x: 487, startPoint y: 167, endPoint x: 392, endPoint y: 181, distance: 96.2
click at [392, 181] on div "507126 Advanced Search" at bounding box center [702, 182] width 896 height 49
click at [478, 178] on input "507126" at bounding box center [639, 182] width 403 height 27
click at [415, 181] on div "507126 Advanced Search" at bounding box center [702, 182] width 896 height 49
type input "509479"
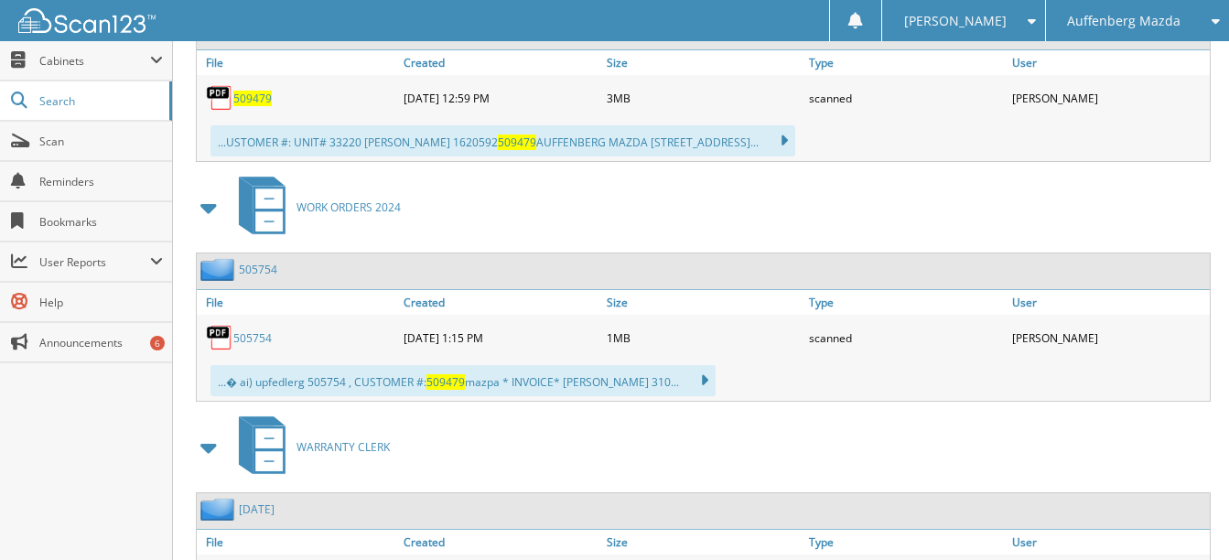
scroll to position [915, 0]
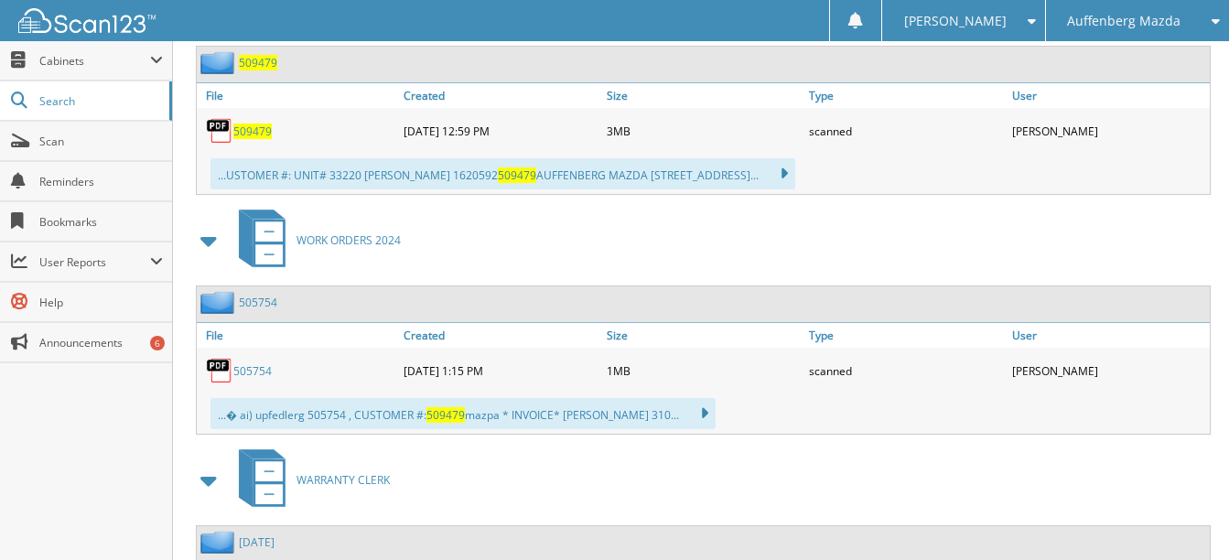
click at [263, 140] on div "509479" at bounding box center [298, 131] width 202 height 37
click at [260, 135] on span "509479" at bounding box center [252, 132] width 38 height 16
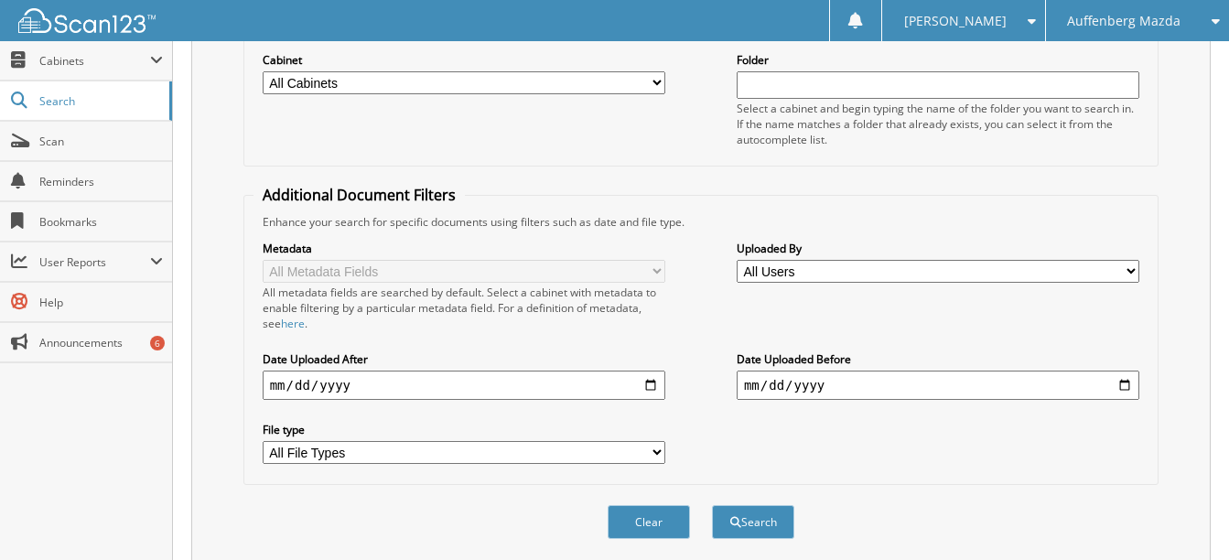
scroll to position [0, 0]
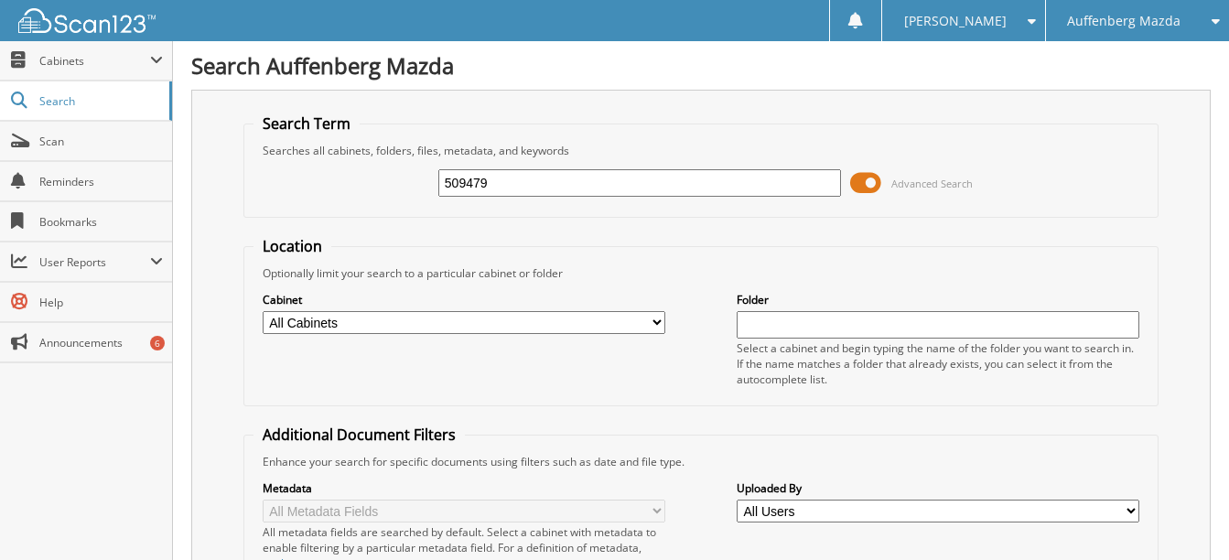
drag, startPoint x: 508, startPoint y: 175, endPoint x: 428, endPoint y: 187, distance: 80.5
click at [428, 187] on div "509479 Advanced Search" at bounding box center [702, 182] width 896 height 49
type input "509901"
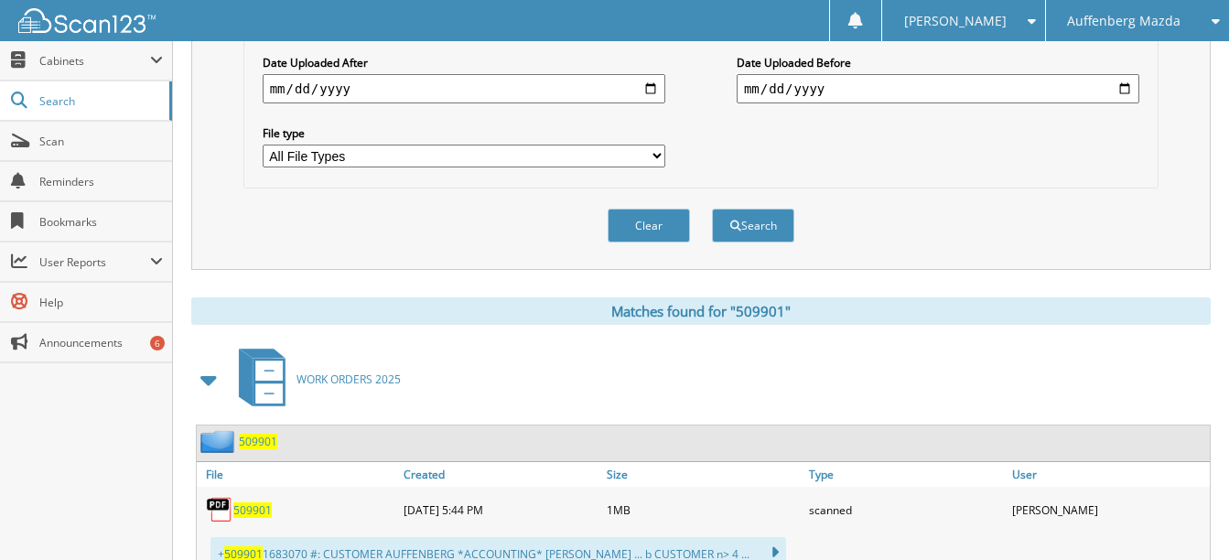
scroll to position [641, 0]
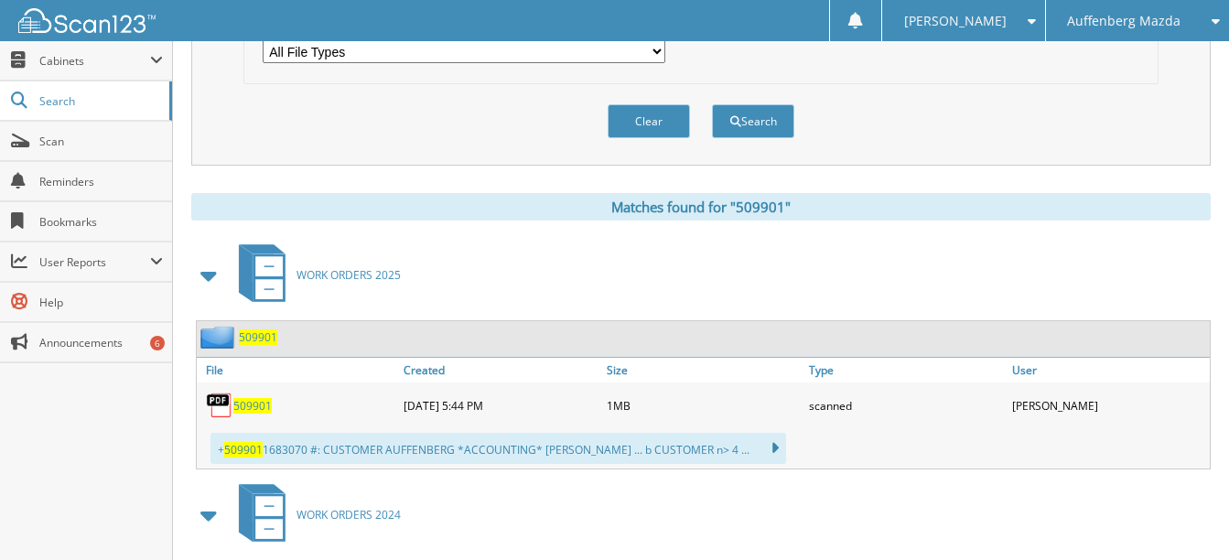
click at [261, 409] on span "509901" at bounding box center [252, 406] width 38 height 16
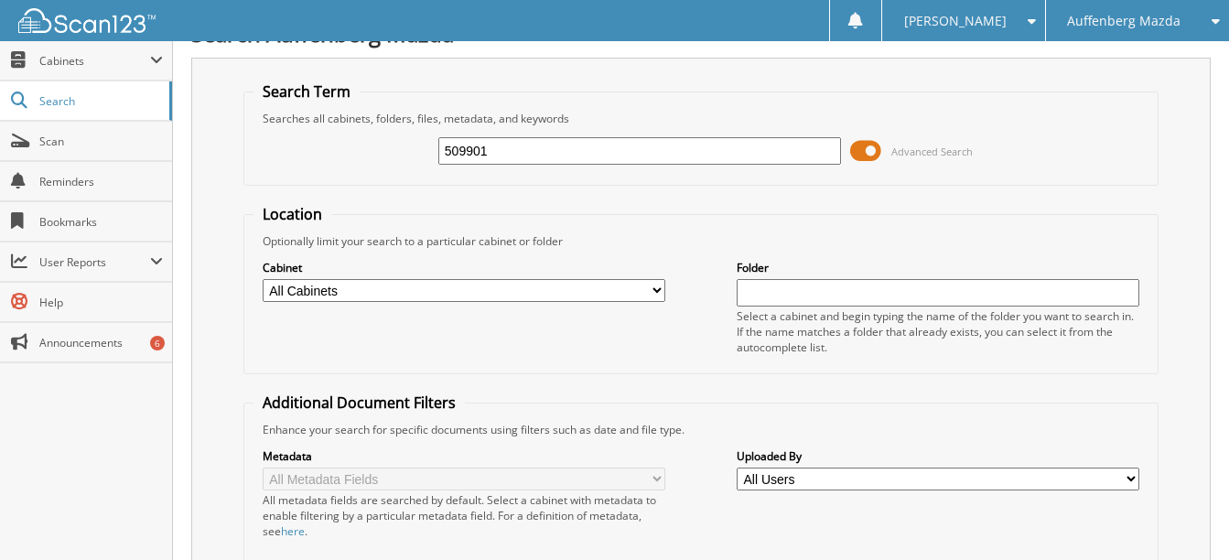
scroll to position [0, 0]
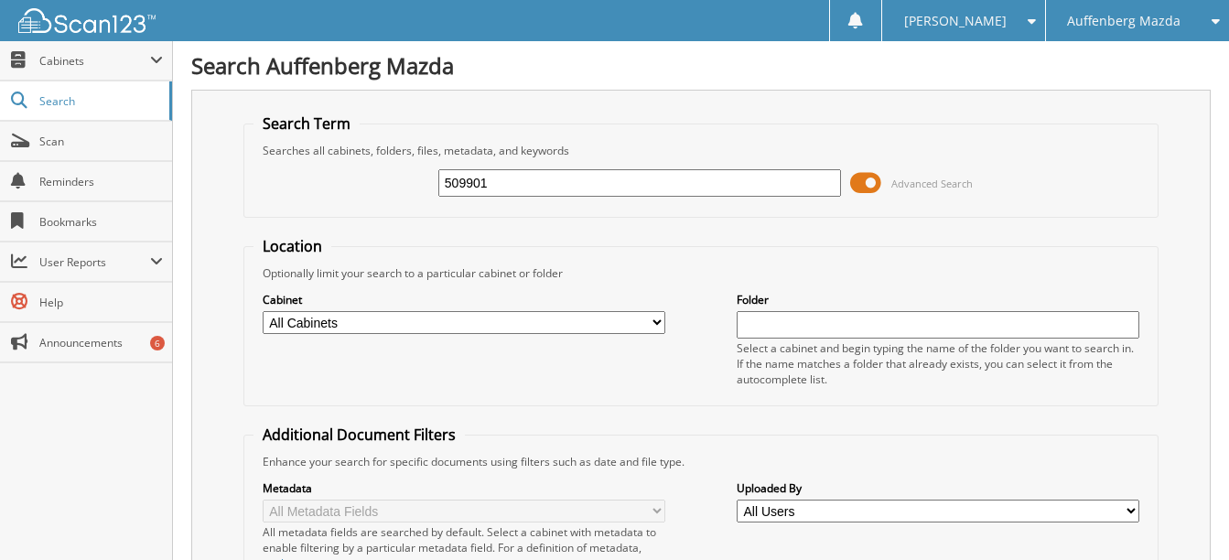
drag, startPoint x: 512, startPoint y: 178, endPoint x: 421, endPoint y: 171, distance: 90.8
click at [419, 169] on div "509901 Advanced Search" at bounding box center [702, 182] width 896 height 49
type input "509168"
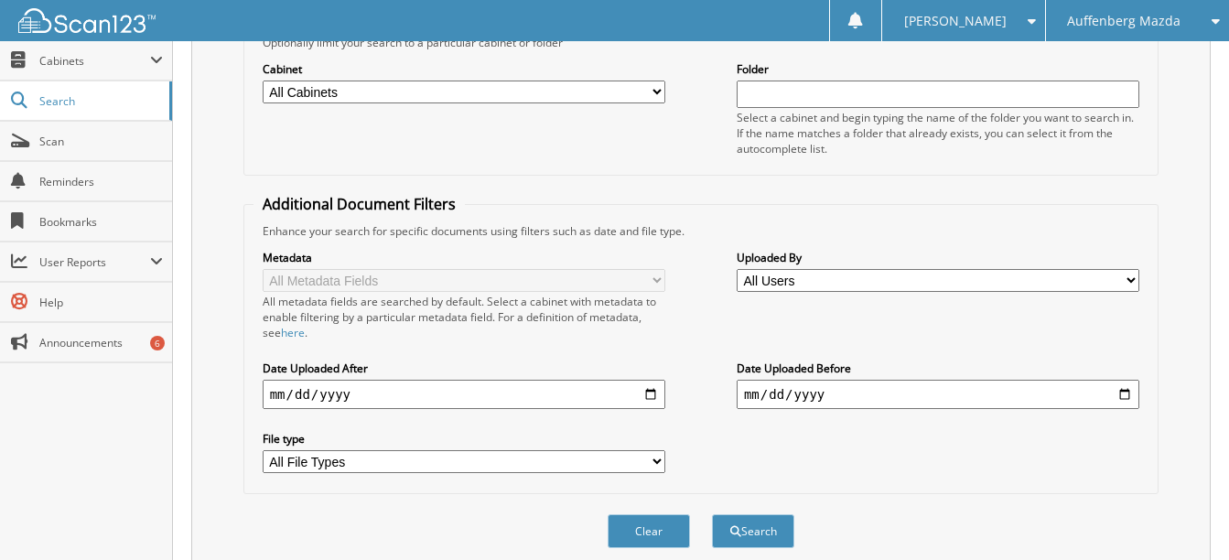
scroll to position [549, 0]
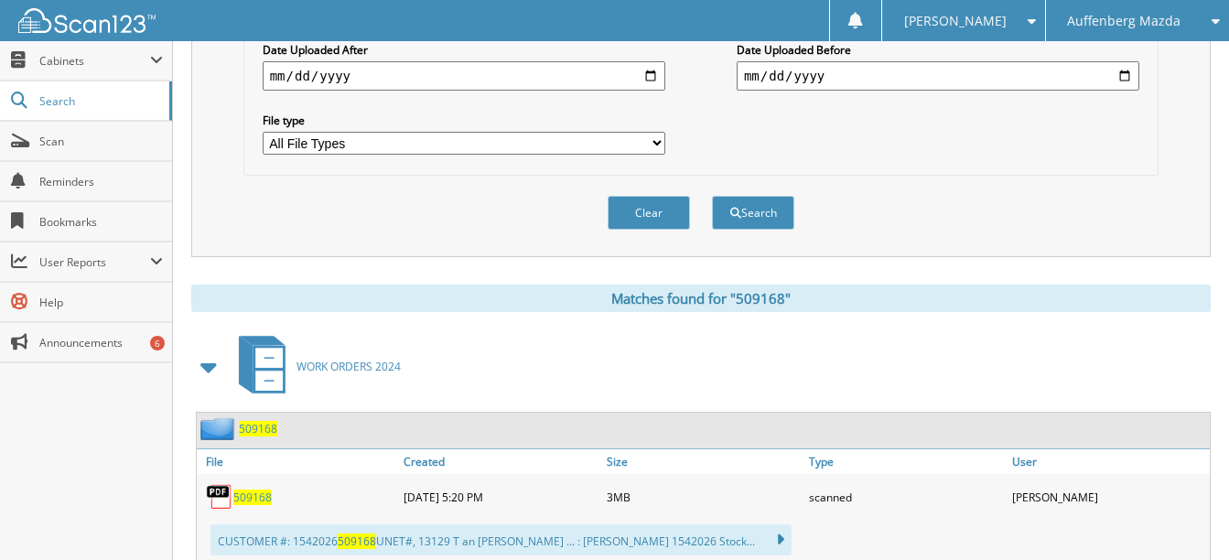
click at [254, 495] on span "509168" at bounding box center [252, 498] width 38 height 16
click at [233, 490] on link "509168" at bounding box center [252, 498] width 38 height 16
